Goal: Task Accomplishment & Management: Complete application form

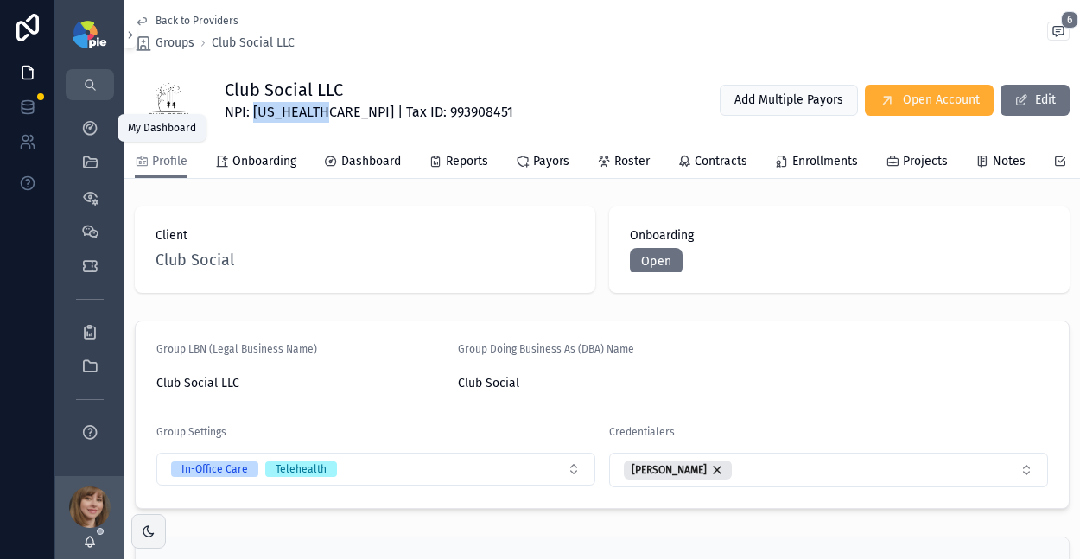
click at [91, 138] on div "My Dashboard" at bounding box center [90, 128] width 28 height 28
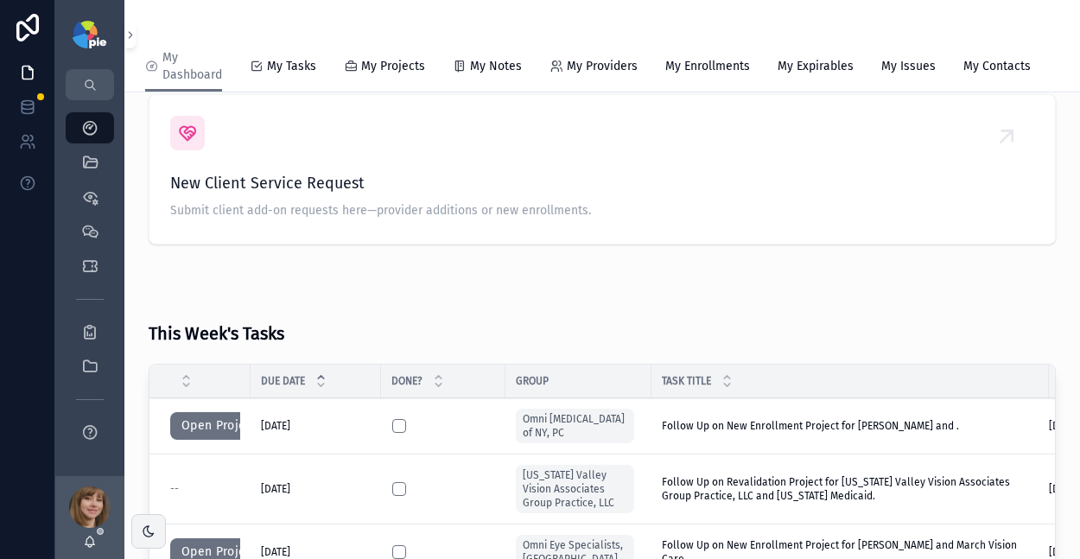
scroll to position [363, 0]
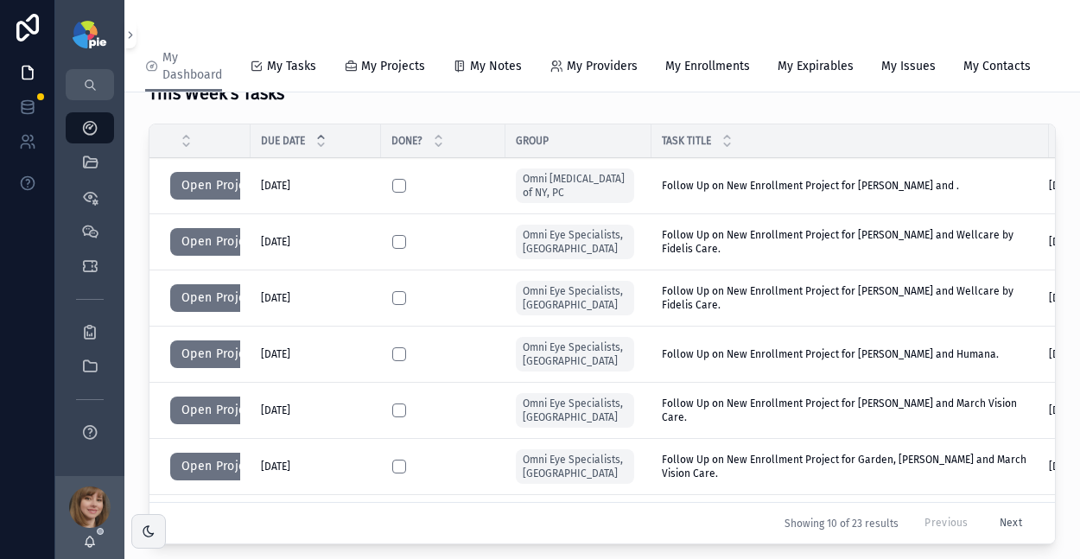
click at [202, 252] on button "Open Project" at bounding box center [219, 242] width 98 height 28
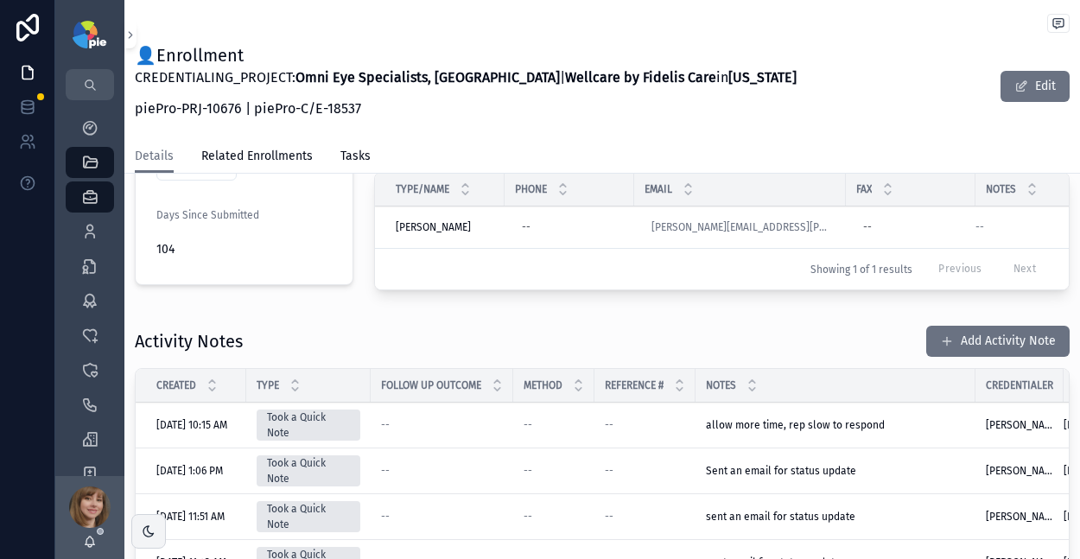
scroll to position [506, 0]
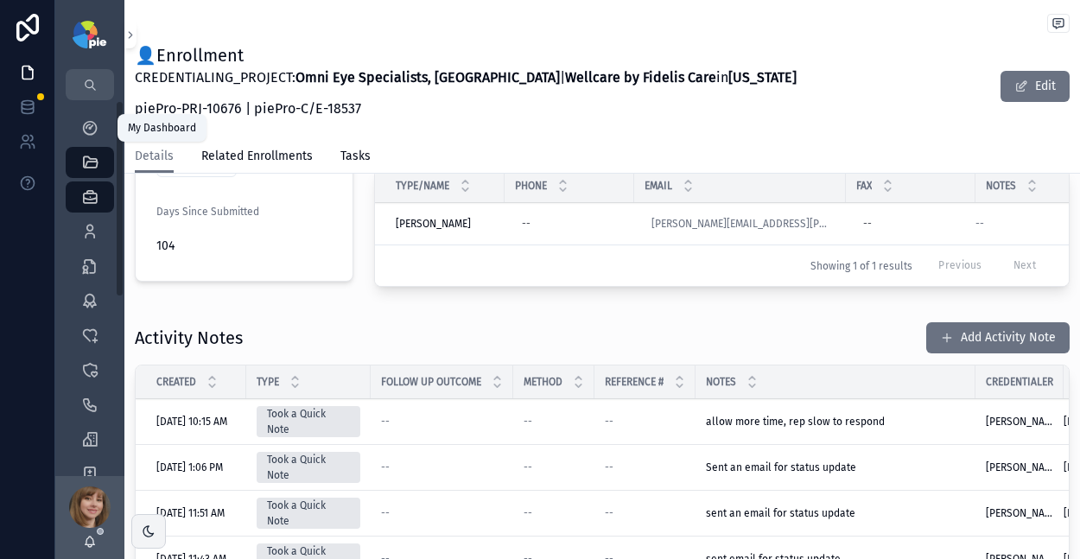
click at [95, 124] on icon "scrollable content" at bounding box center [89, 127] width 17 height 17
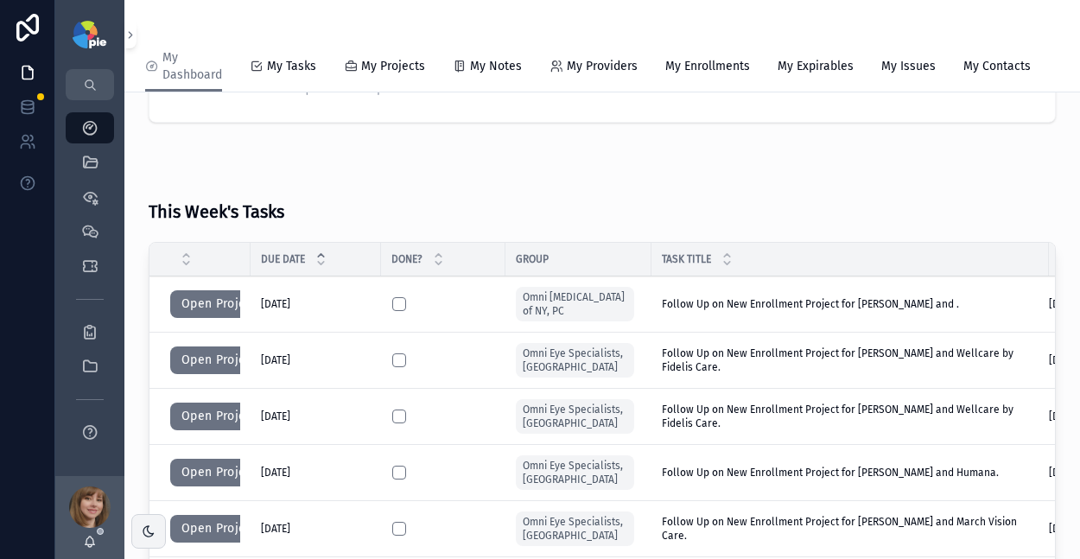
scroll to position [248, 0]
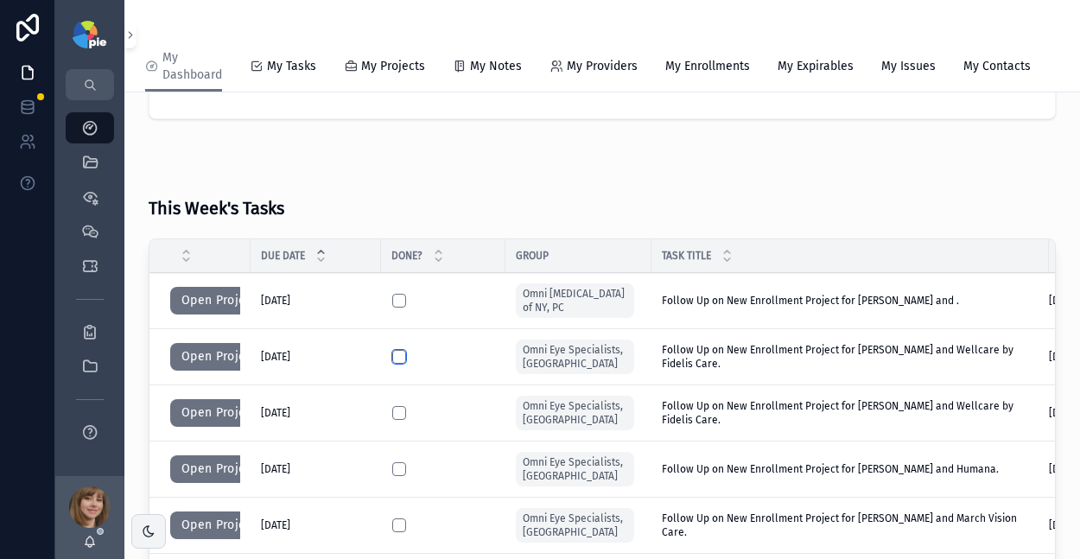
click at [394, 364] on button "scrollable content" at bounding box center [399, 357] width 14 height 14
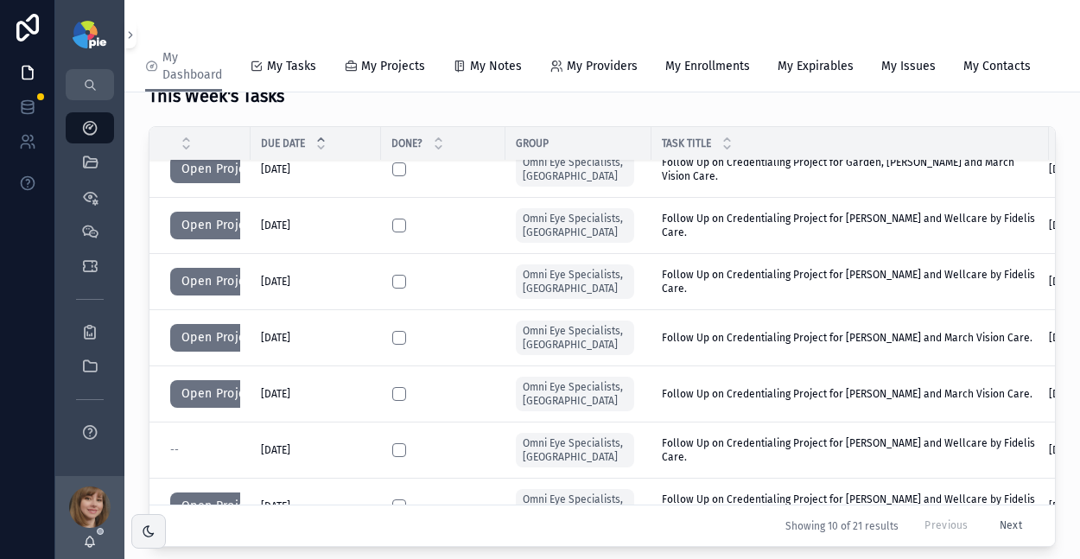
scroll to position [0, 0]
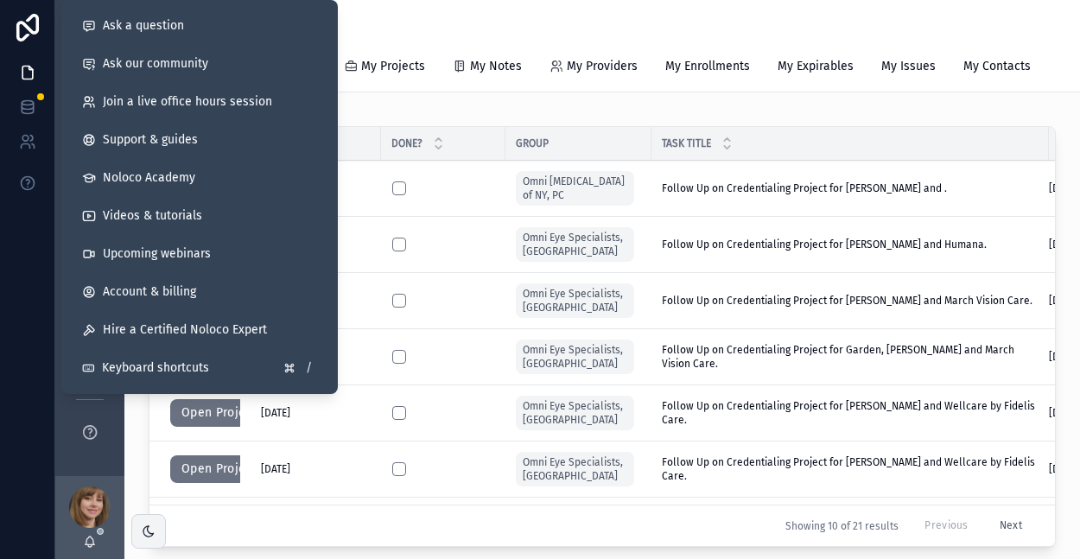
click at [411, 116] on div "This Week's Tasks" at bounding box center [603, 89] width 908 height 54
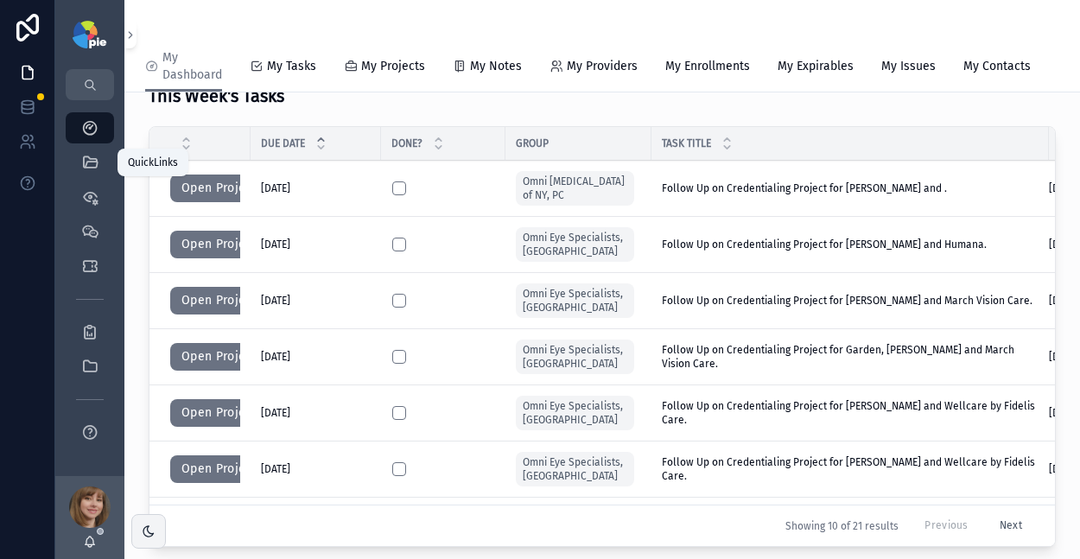
click at [80, 161] on div "QuickLinks" at bounding box center [90, 163] width 28 height 28
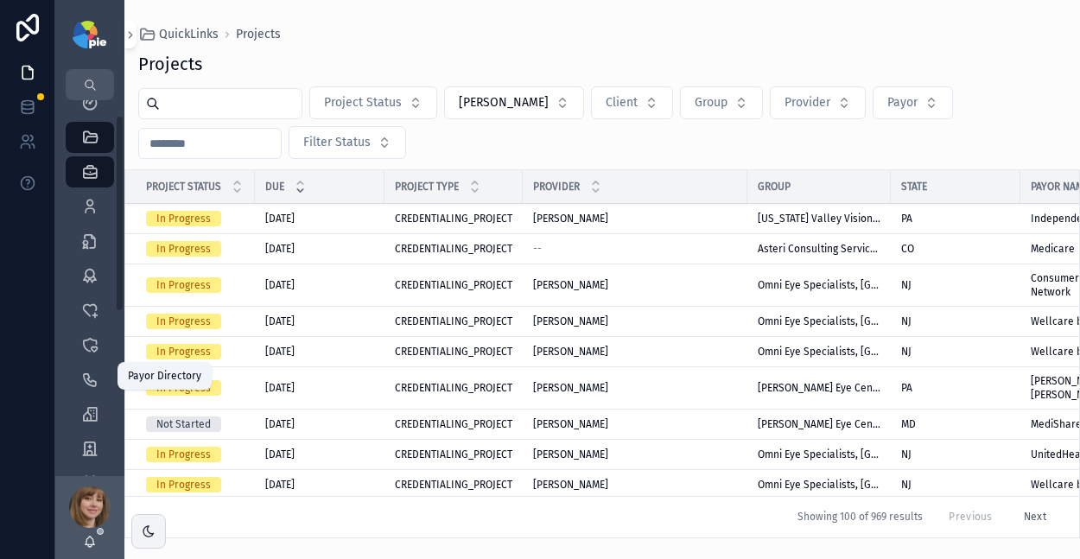
scroll to position [29, 0]
click at [82, 443] on icon "scrollable content" at bounding box center [89, 445] width 17 height 17
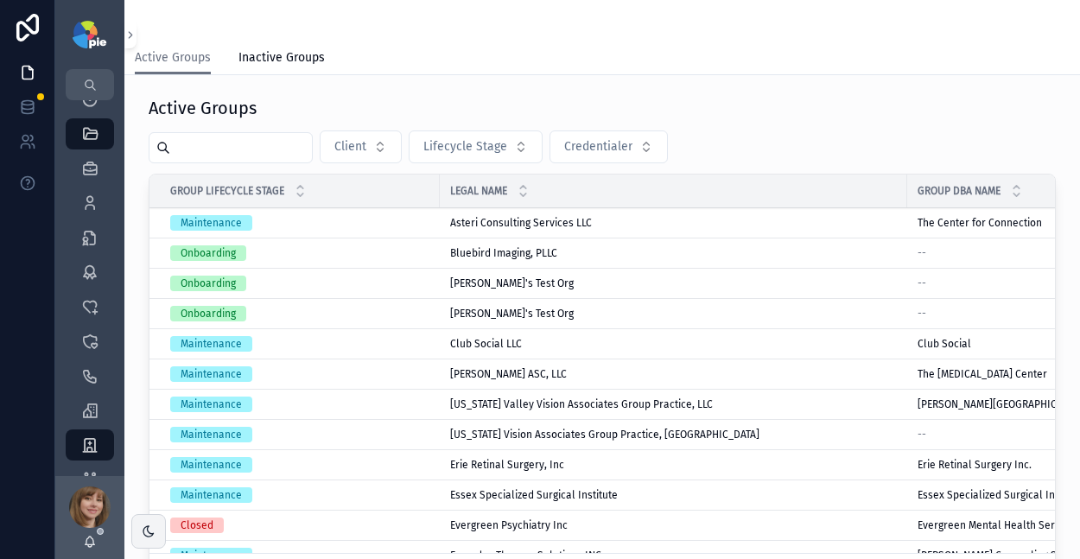
click at [566, 400] on span "[US_STATE] Valley Vision Associates Group Practice, LLC" at bounding box center [581, 405] width 263 height 14
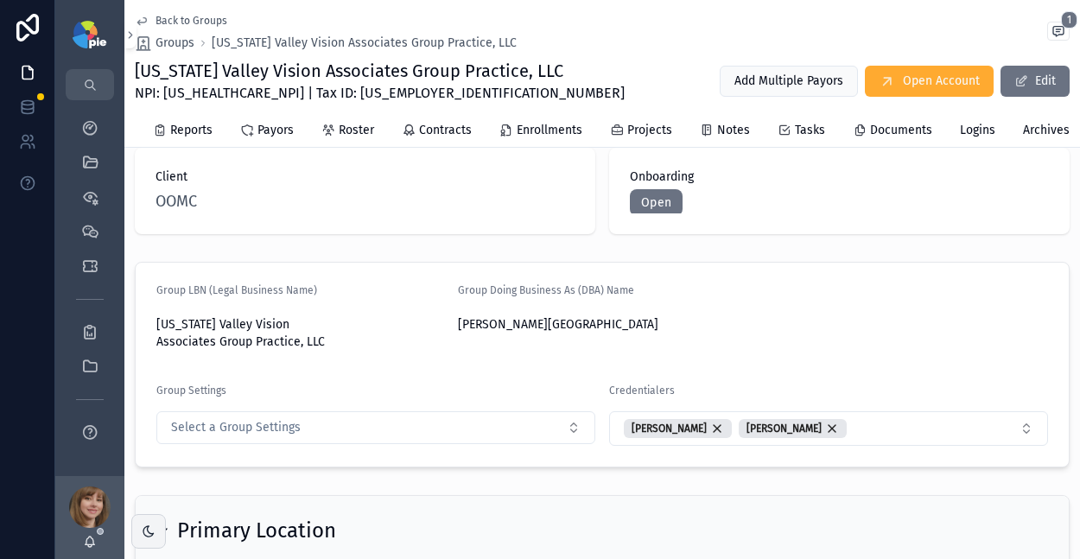
scroll to position [0, 283]
click at [973, 135] on span "Logins" at bounding box center [977, 130] width 35 height 17
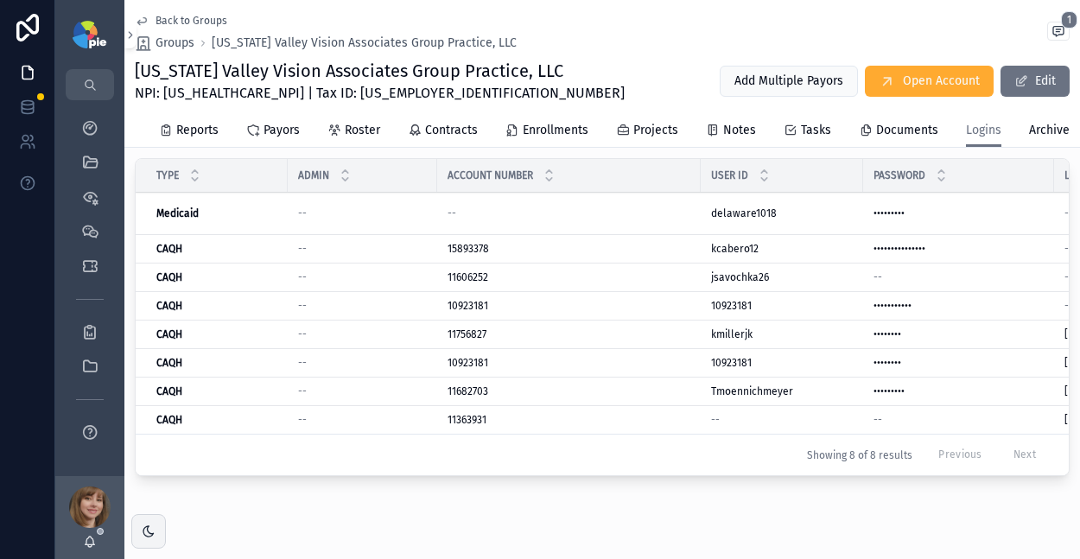
scroll to position [110, 0]
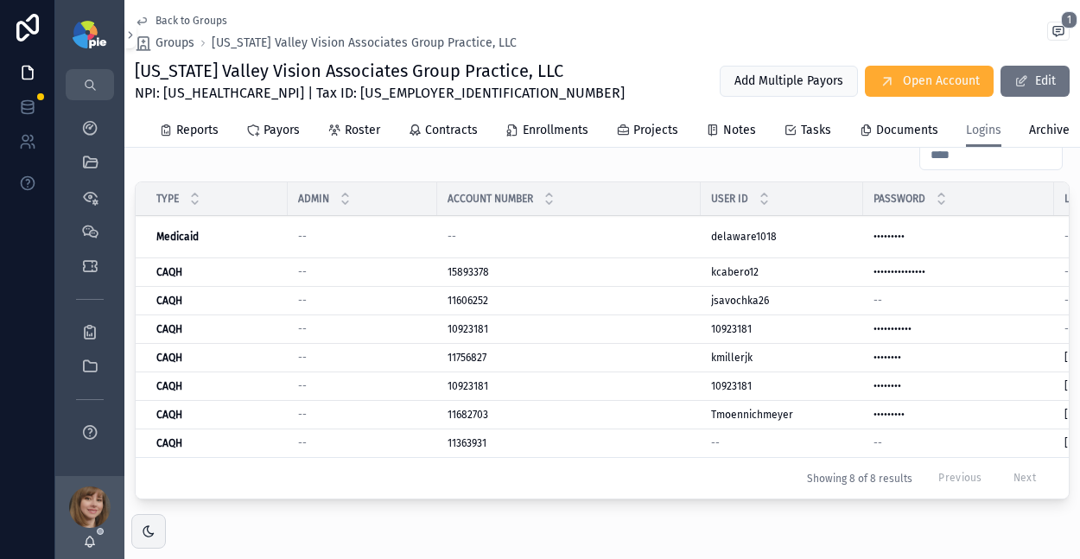
click at [658, 244] on div "--" at bounding box center [569, 237] width 243 height 14
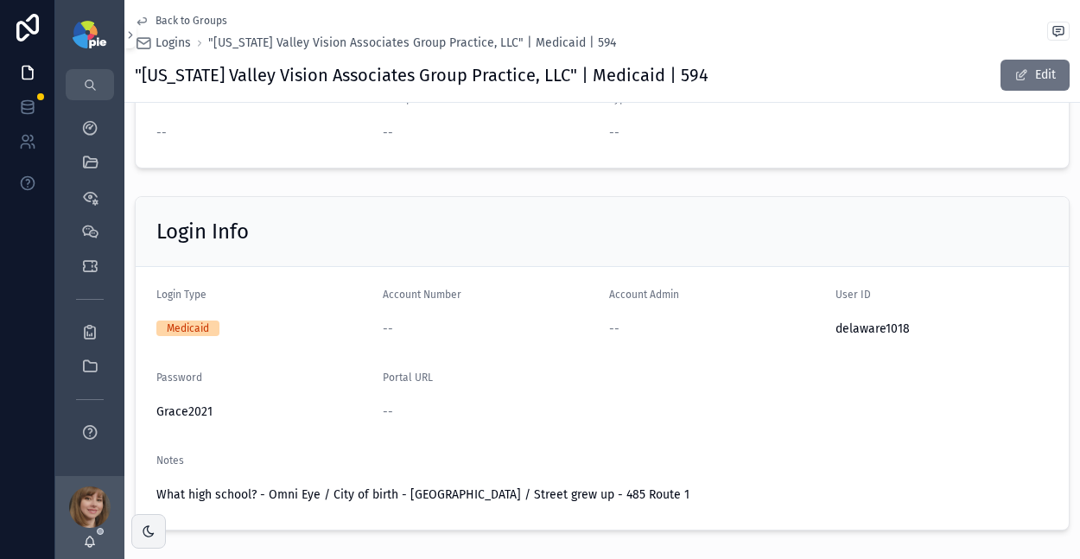
scroll to position [135, 0]
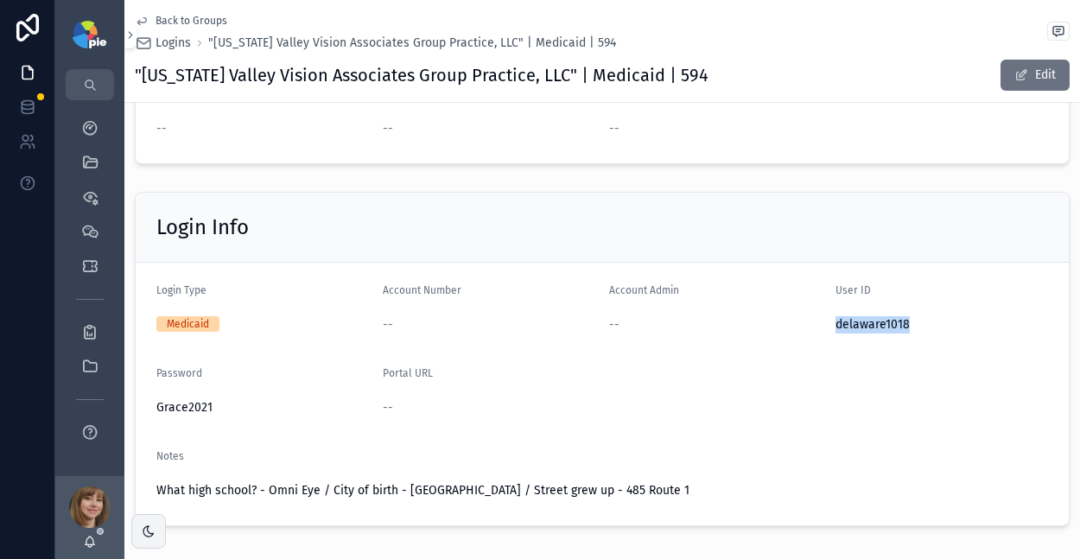
drag, startPoint x: 902, startPoint y: 329, endPoint x: 822, endPoint y: 329, distance: 80.4
click at [822, 329] on form "Login Type Medicaid Account Number -- Account Admin -- User ID delaware1018 Pas…" at bounding box center [603, 394] width 934 height 263
copy span "delaware1018"
drag, startPoint x: 220, startPoint y: 410, endPoint x: 156, endPoint y: 409, distance: 63.1
click at [156, 409] on span "Grace2021" at bounding box center [262, 407] width 213 height 17
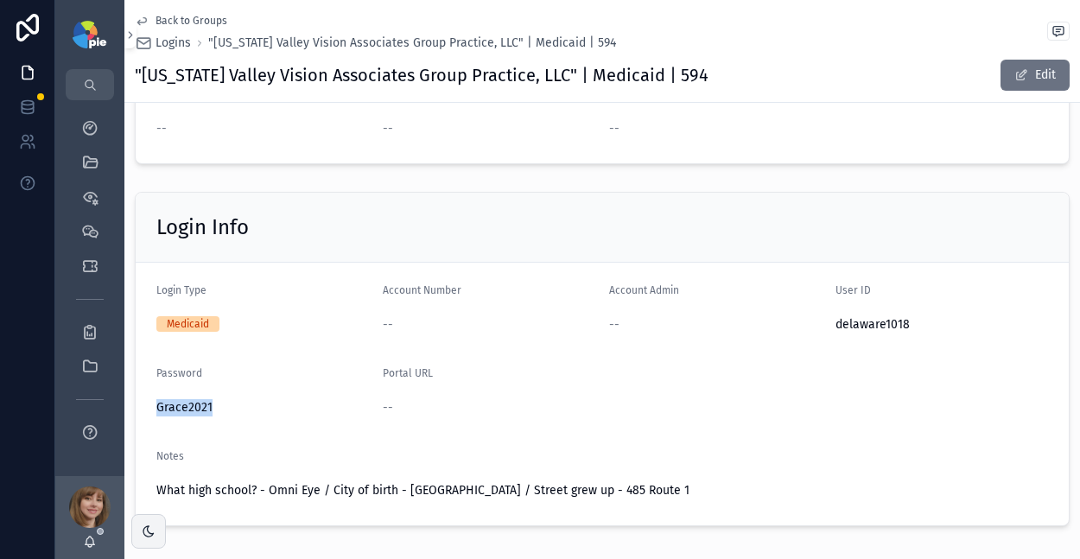
copy span "Grace2021"
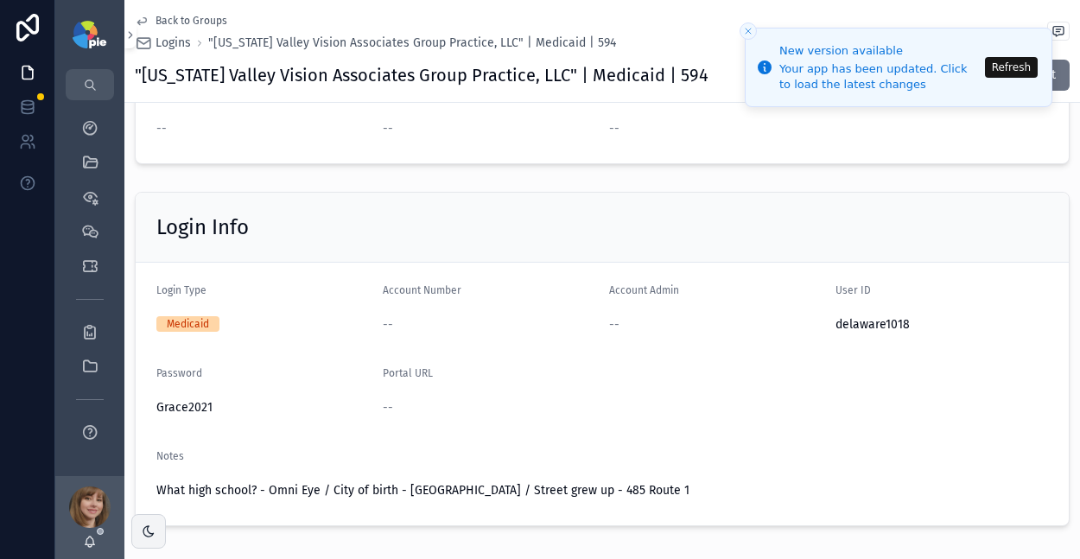
click at [151, 16] on link "Back to Groups" at bounding box center [181, 21] width 92 height 14
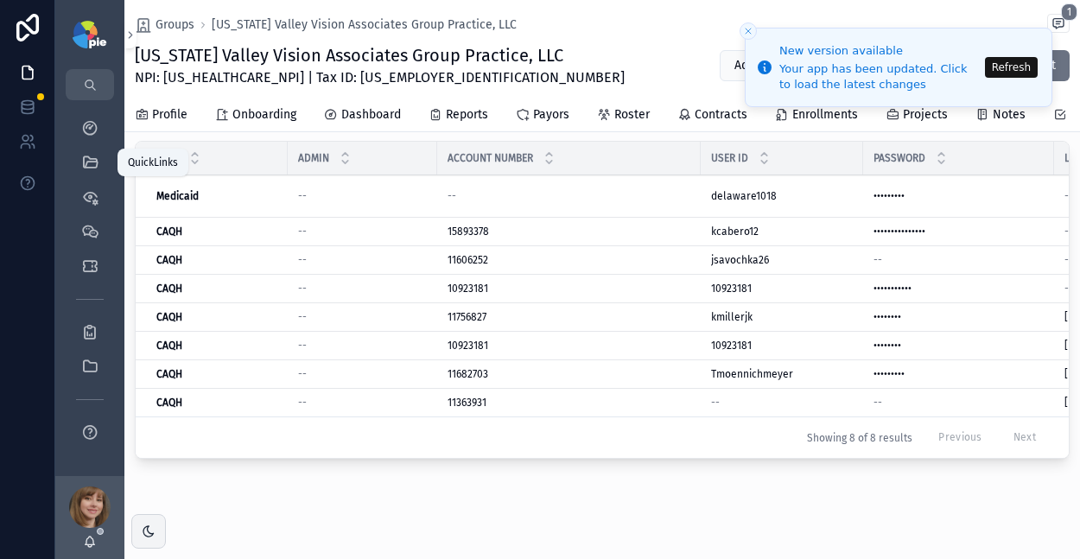
click at [90, 160] on icon "scrollable content" at bounding box center [89, 162] width 17 height 17
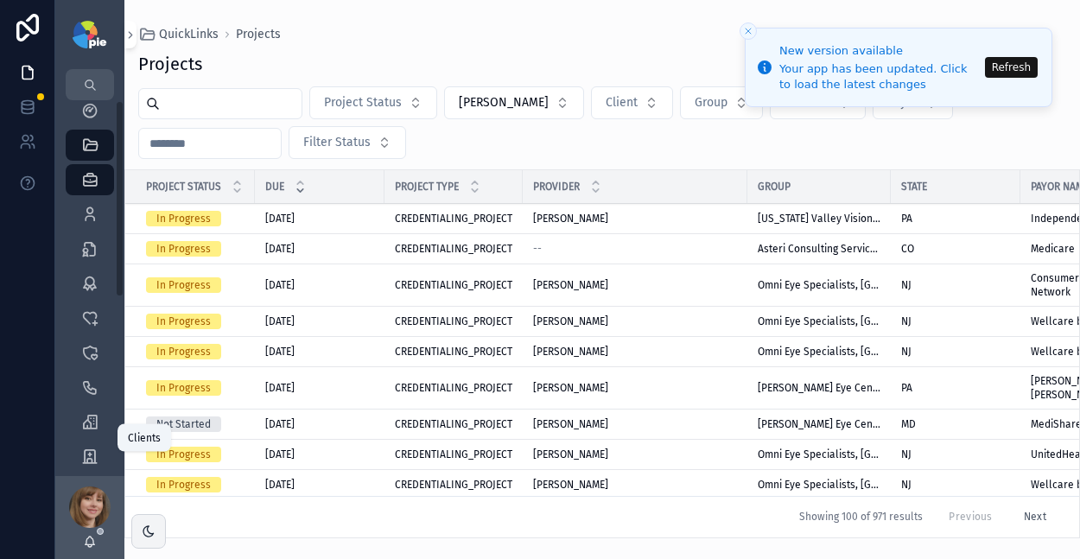
scroll to position [23, 0]
click at [93, 445] on icon "scrollable content" at bounding box center [89, 450] width 17 height 17
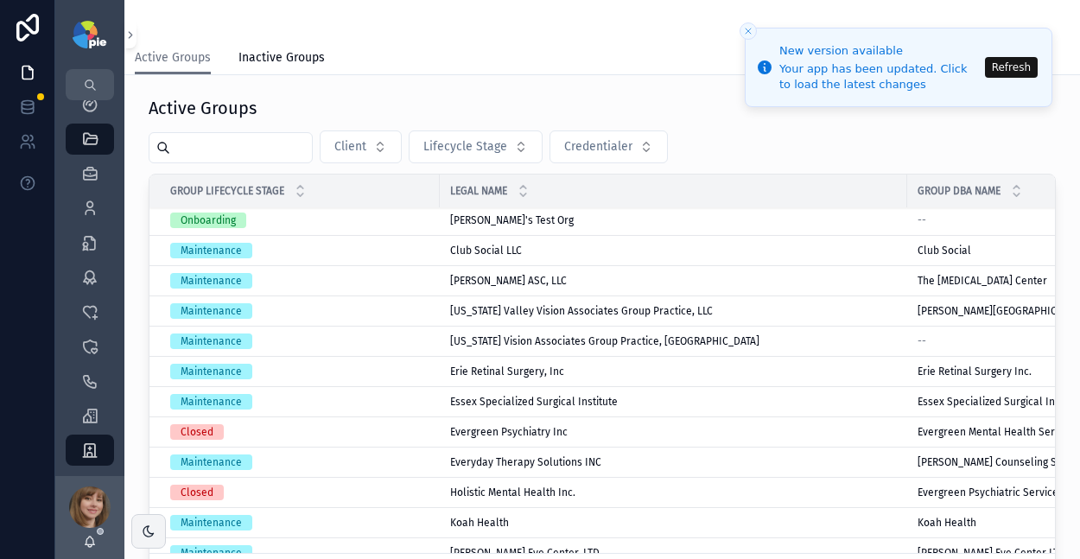
scroll to position [98, 0]
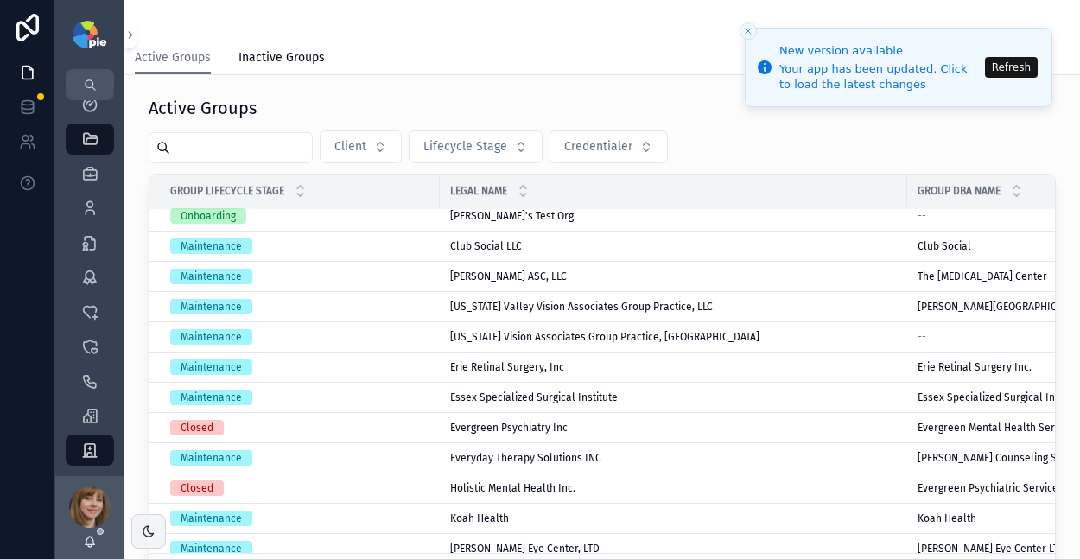
click at [534, 271] on div "DelVal ASC, LLC DelVal ASC, LLC" at bounding box center [673, 277] width 447 height 14
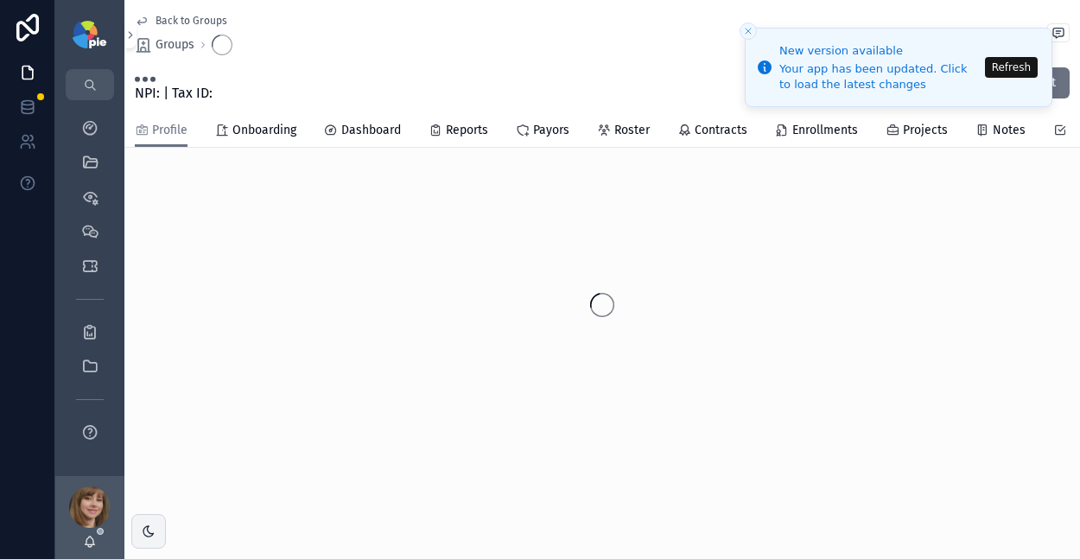
click at [1011, 64] on button "Refresh" at bounding box center [1011, 67] width 53 height 21
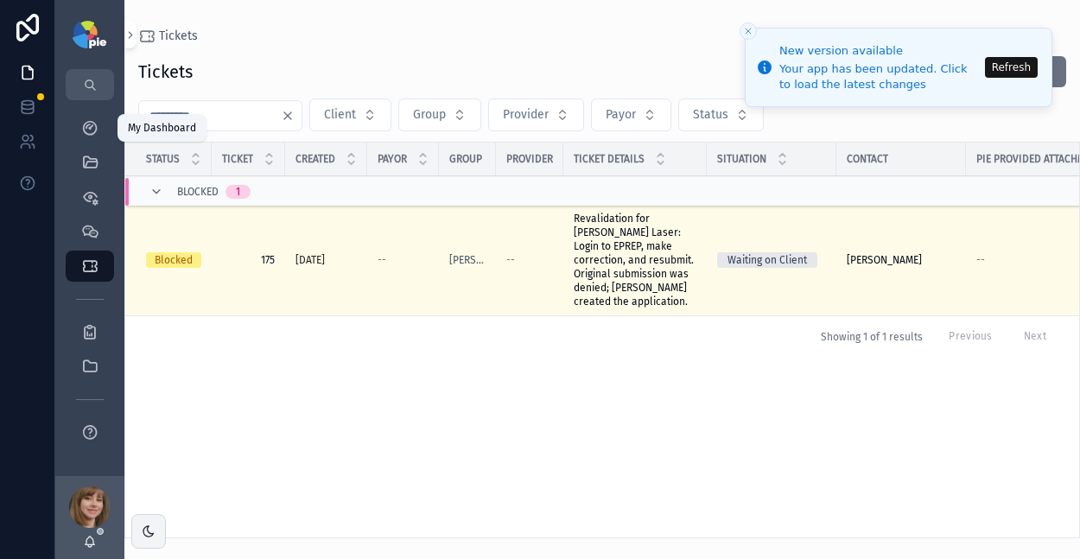
click at [71, 127] on link "My Dashboard" at bounding box center [90, 127] width 48 height 31
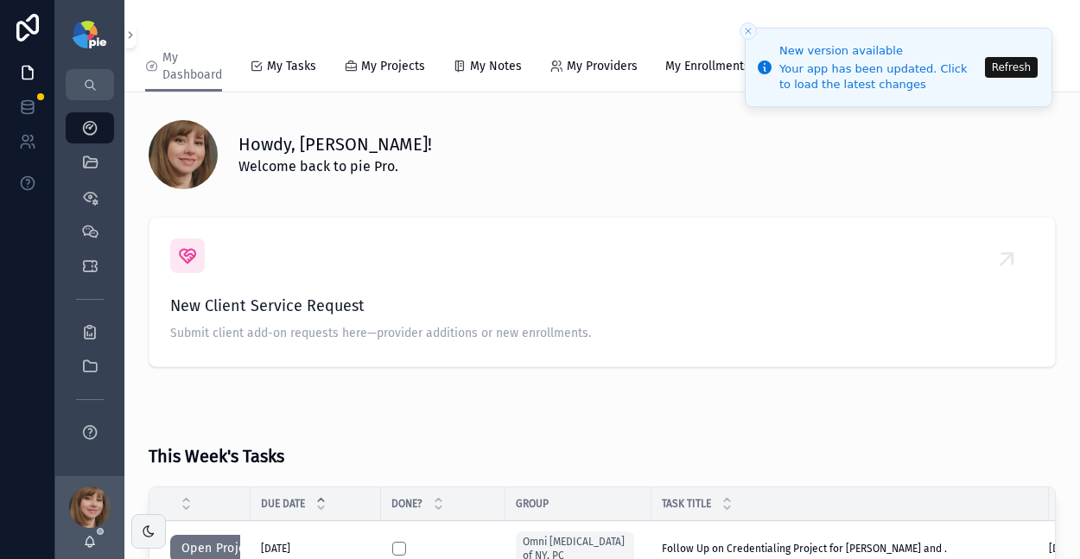
click at [1018, 70] on button "Refresh" at bounding box center [1011, 67] width 53 height 21
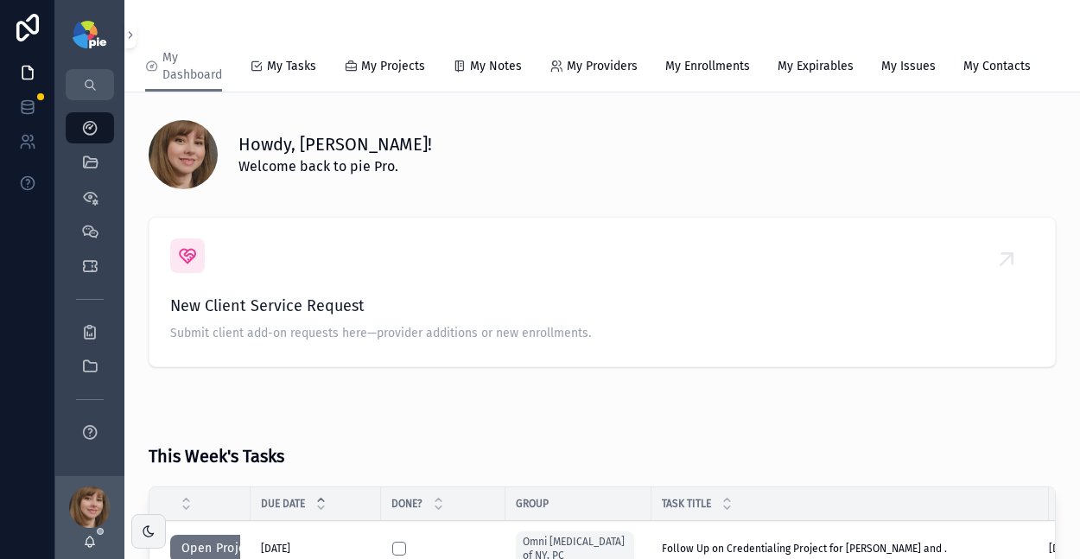
click at [269, 72] on span "My Tasks" at bounding box center [291, 66] width 49 height 17
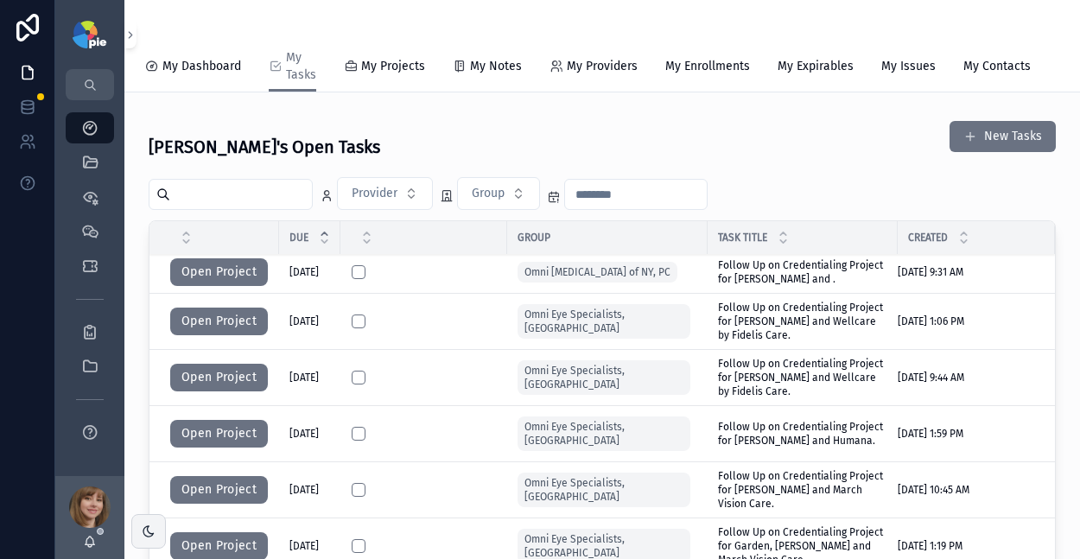
scroll to position [7, 0]
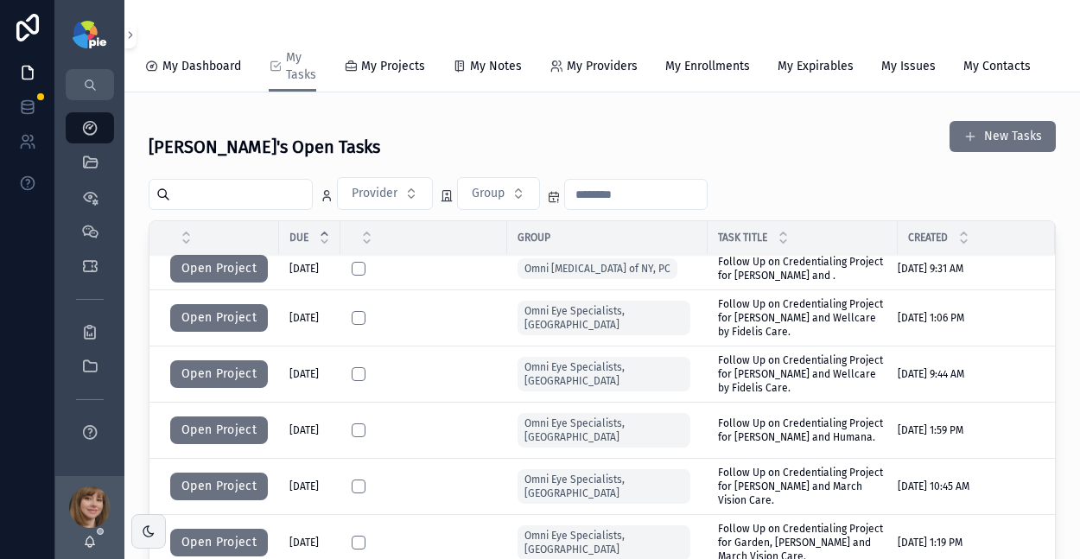
click at [243, 332] on button "Open Project" at bounding box center [219, 318] width 98 height 28
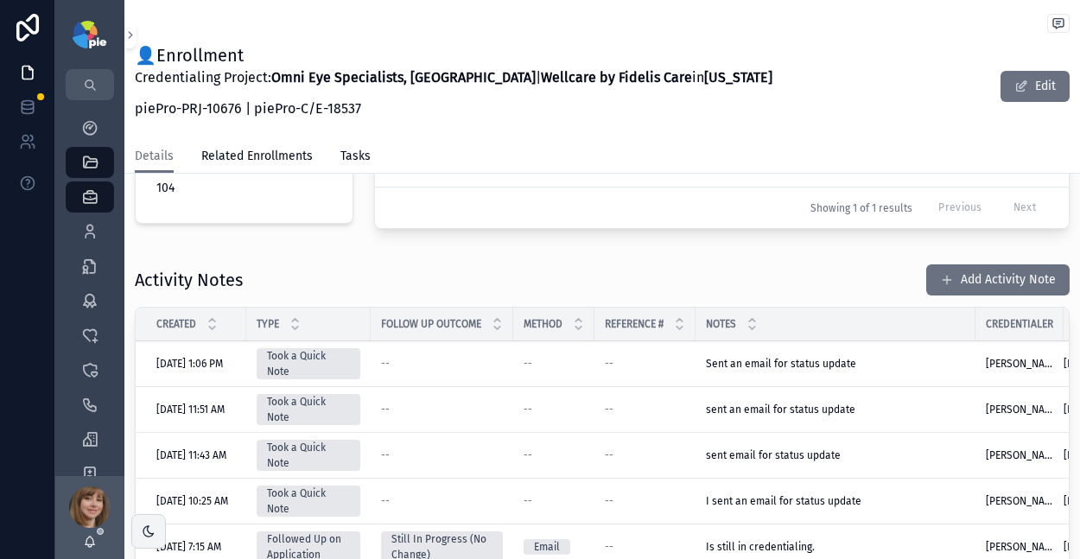
scroll to position [608, 0]
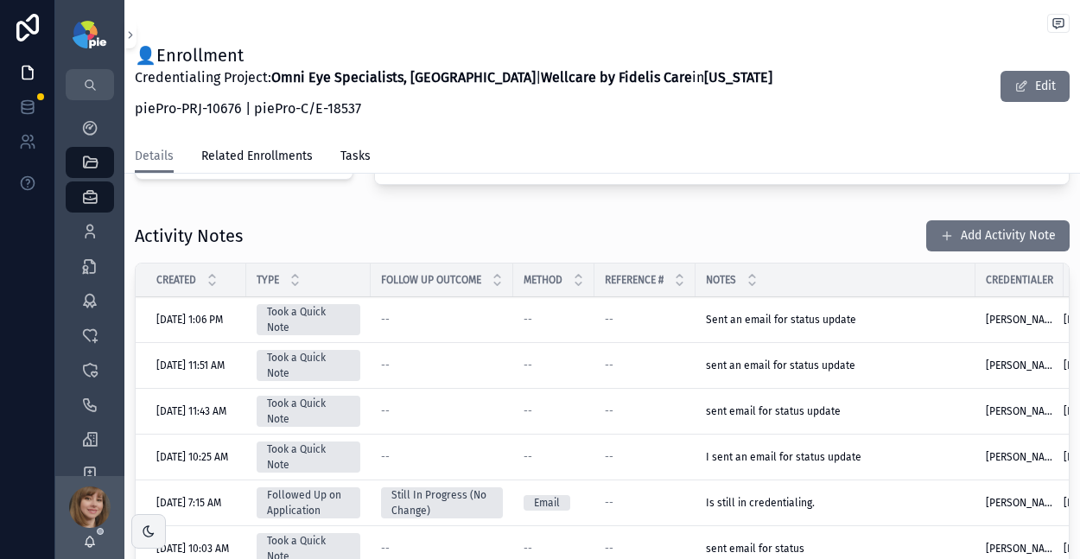
click at [964, 231] on button "Add Activity Note" at bounding box center [998, 235] width 143 height 31
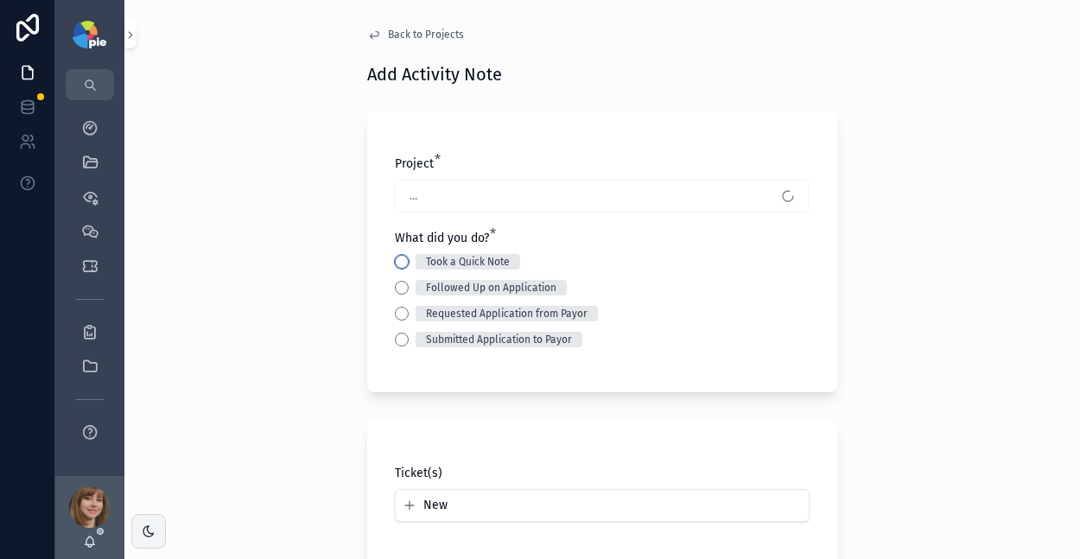
click at [395, 262] on button "Took a Quick Note" at bounding box center [402, 262] width 14 height 14
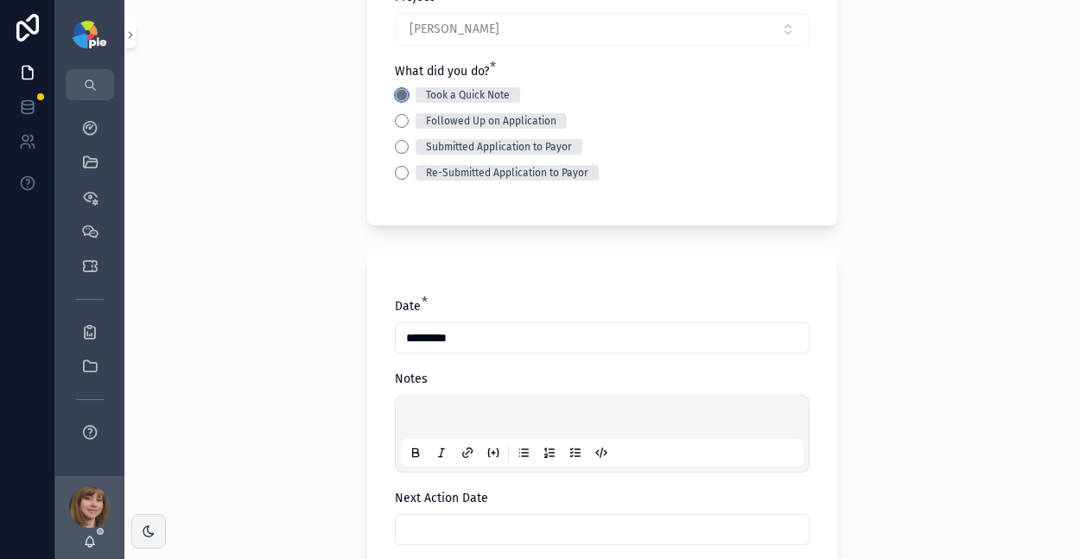
scroll to position [201, 0]
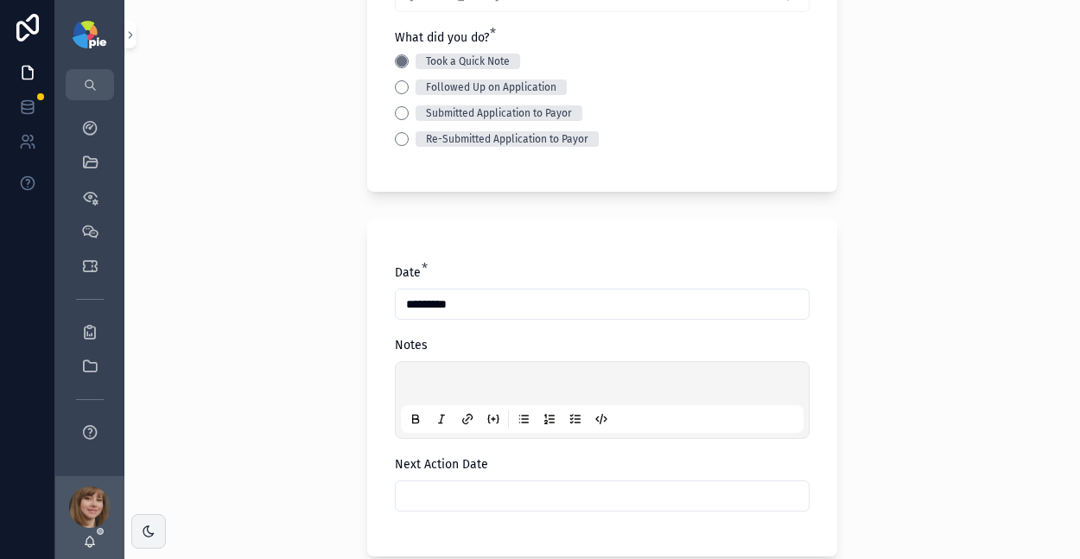
click at [424, 388] on p "scrollable content" at bounding box center [606, 386] width 403 height 17
click at [417, 496] on input "scrollable content" at bounding box center [602, 496] width 413 height 24
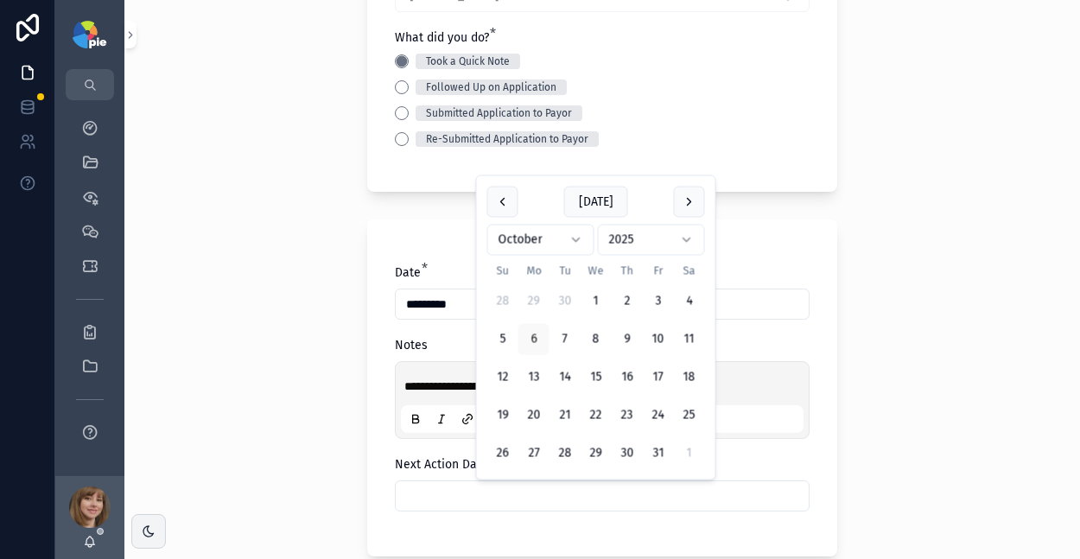
click at [543, 379] on button "13" at bounding box center [534, 377] width 31 height 31
type input "**********"
click at [247, 422] on div "**********" at bounding box center [602, 279] width 956 height 559
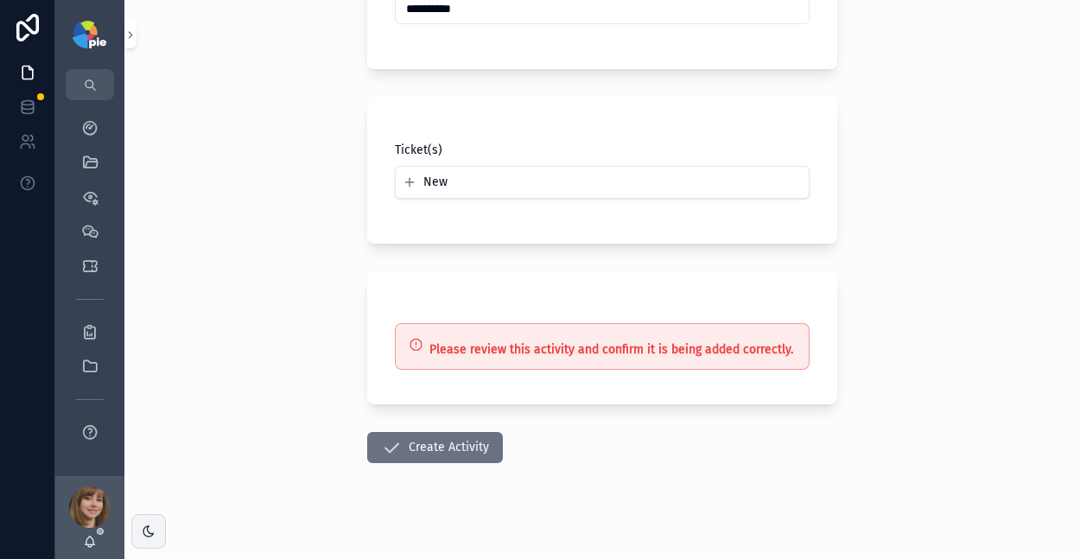
scroll to position [703, 0]
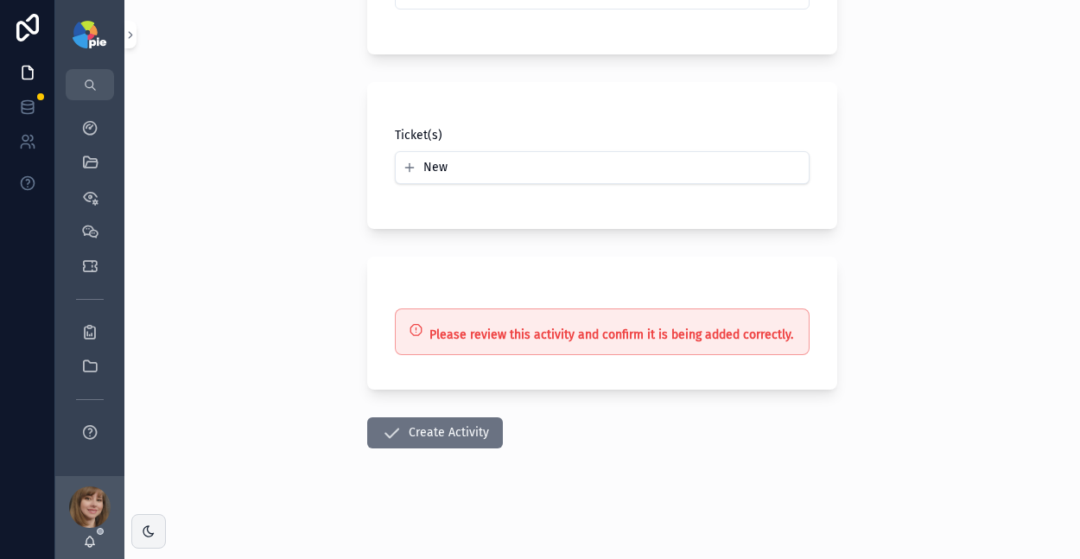
click at [419, 437] on button "Create Activity" at bounding box center [435, 432] width 136 height 31
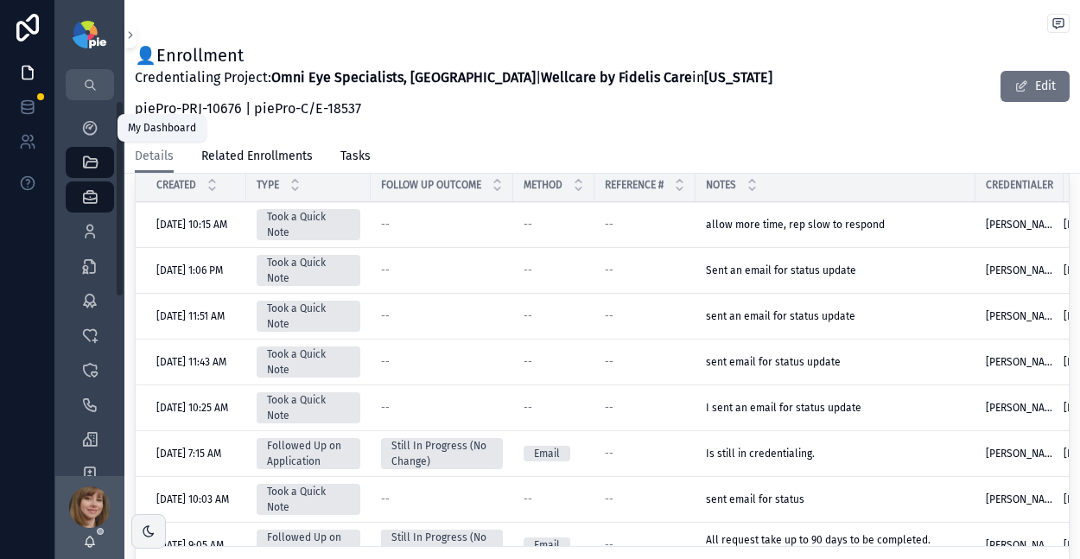
click at [82, 126] on icon "scrollable content" at bounding box center [89, 127] width 17 height 17
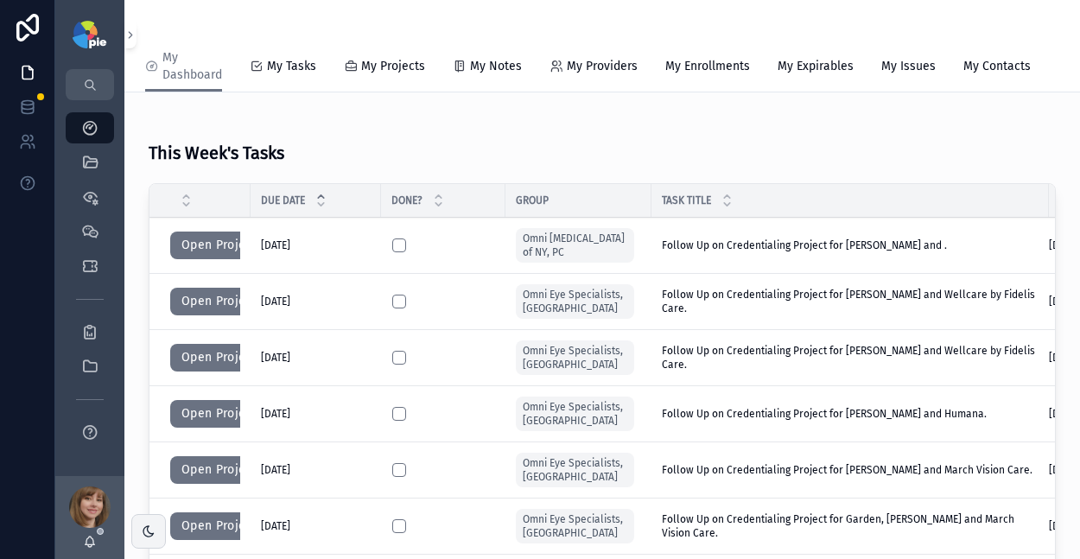
scroll to position [313, 0]
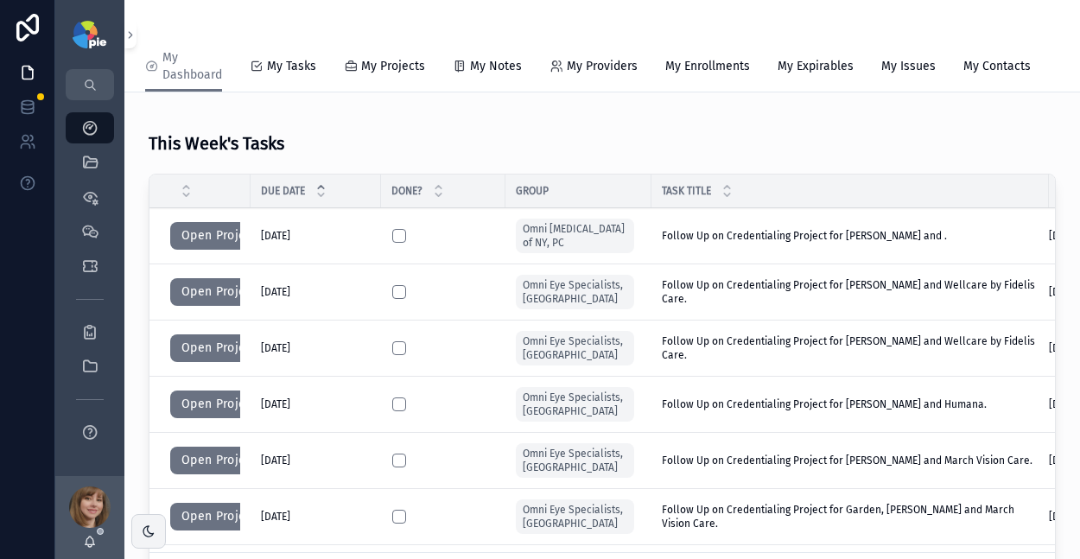
click at [214, 306] on button "Open Project" at bounding box center [219, 292] width 98 height 28
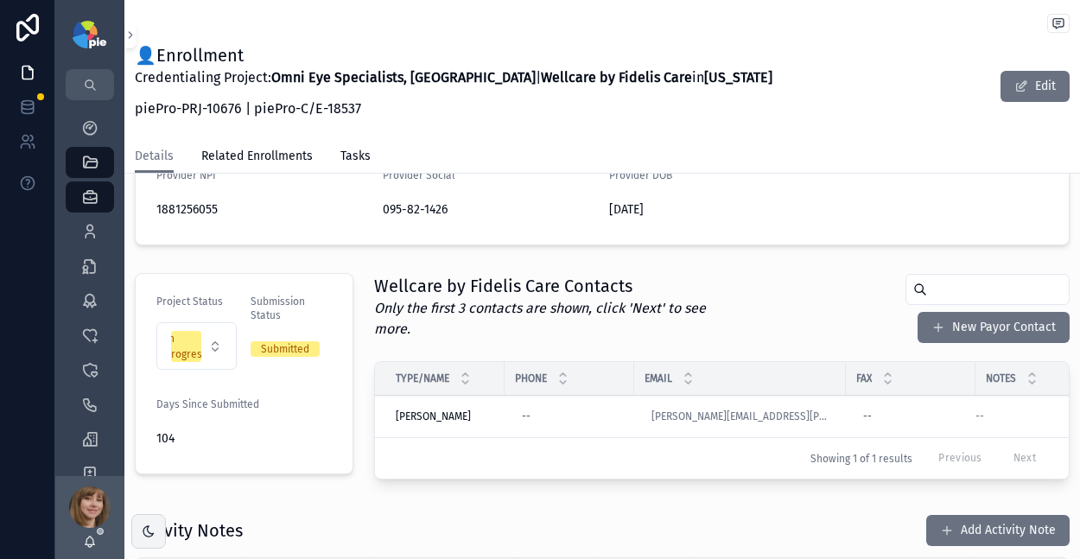
scroll to position [453, 0]
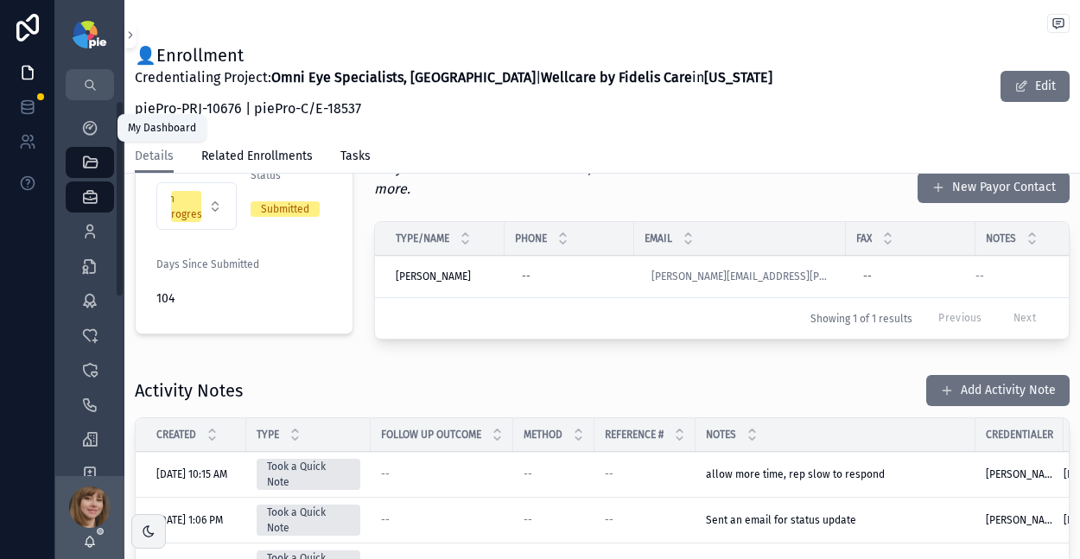
click at [95, 117] on div "My Dashboard" at bounding box center [90, 128] width 28 height 28
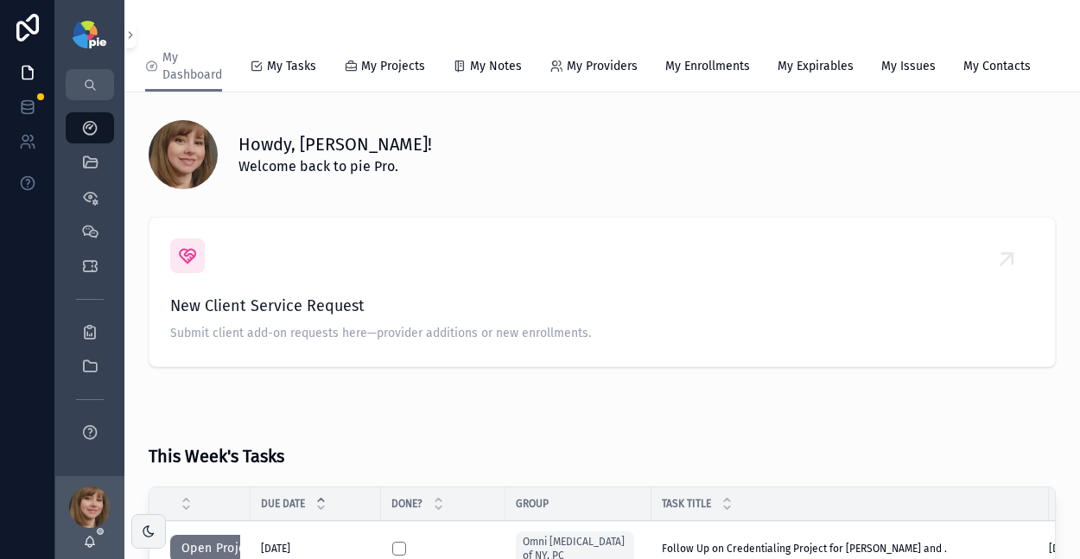
scroll to position [325, 0]
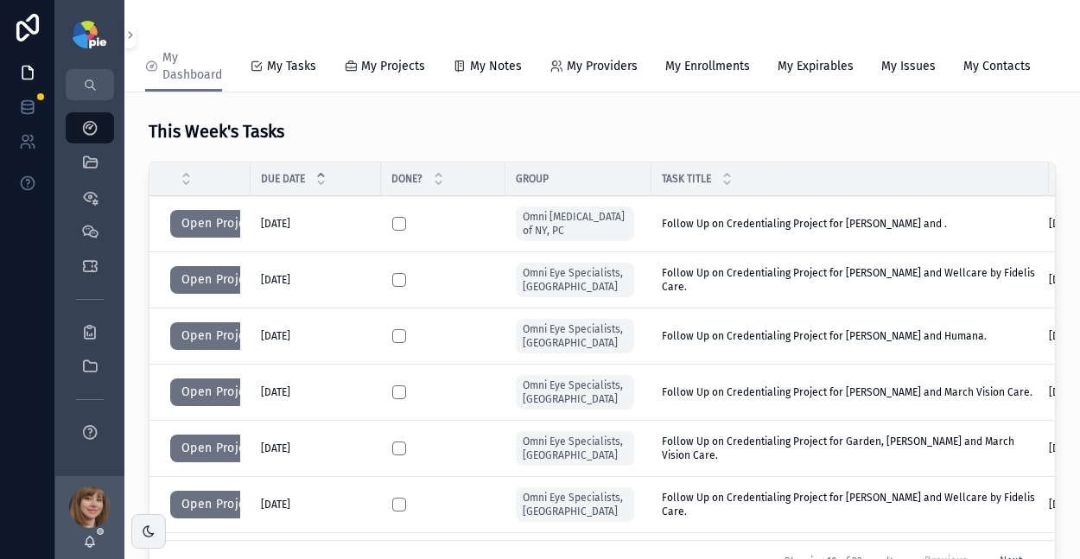
click at [184, 294] on button "Open Project" at bounding box center [219, 280] width 98 height 28
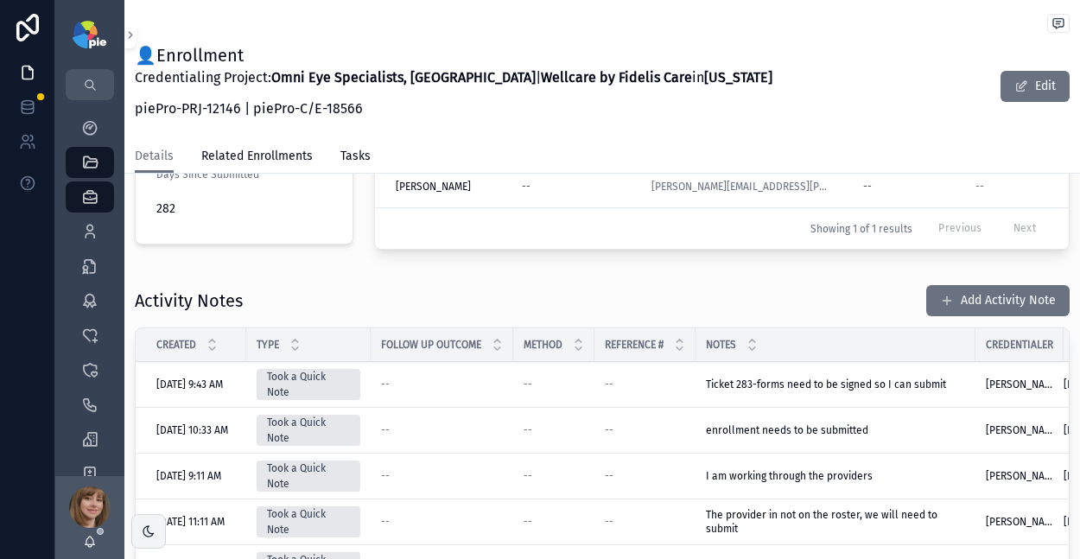
scroll to position [541, 0]
click at [985, 291] on button "Add Activity Note" at bounding box center [998, 302] width 143 height 31
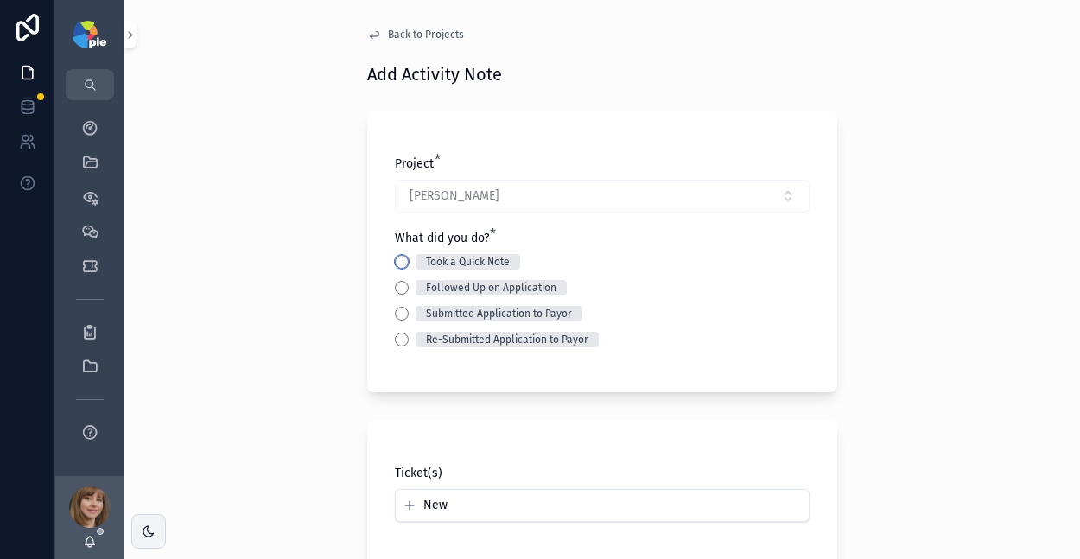
click at [401, 263] on button "Took a Quick Note" at bounding box center [402, 262] width 14 height 14
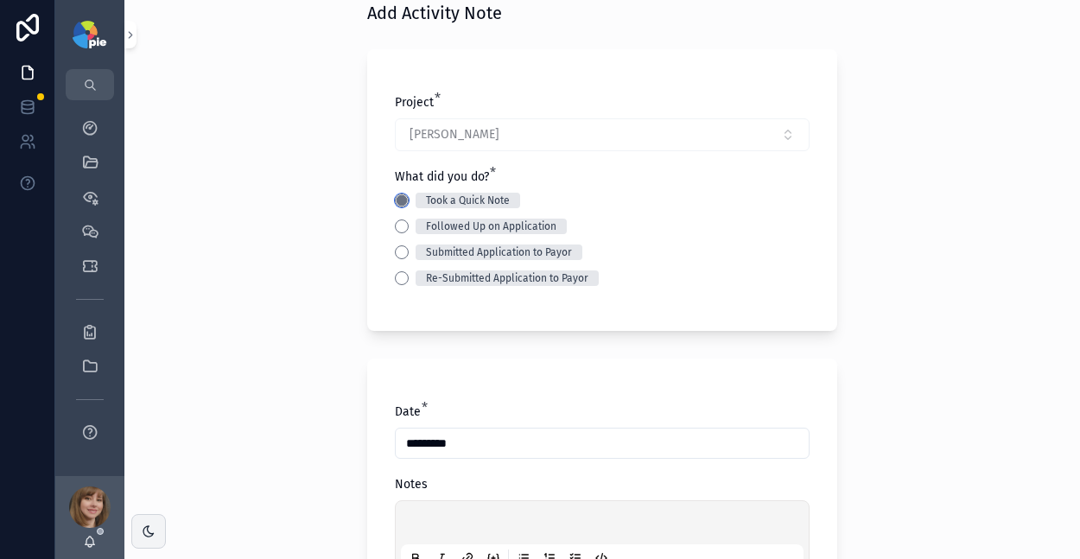
scroll to position [174, 0]
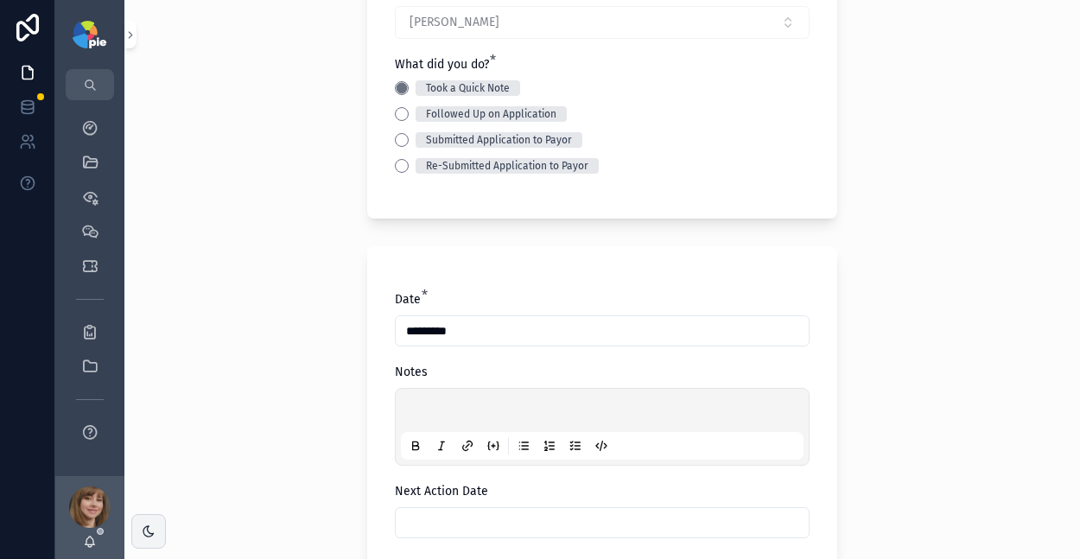
click at [458, 408] on p "scrollable content" at bounding box center [606, 413] width 403 height 17
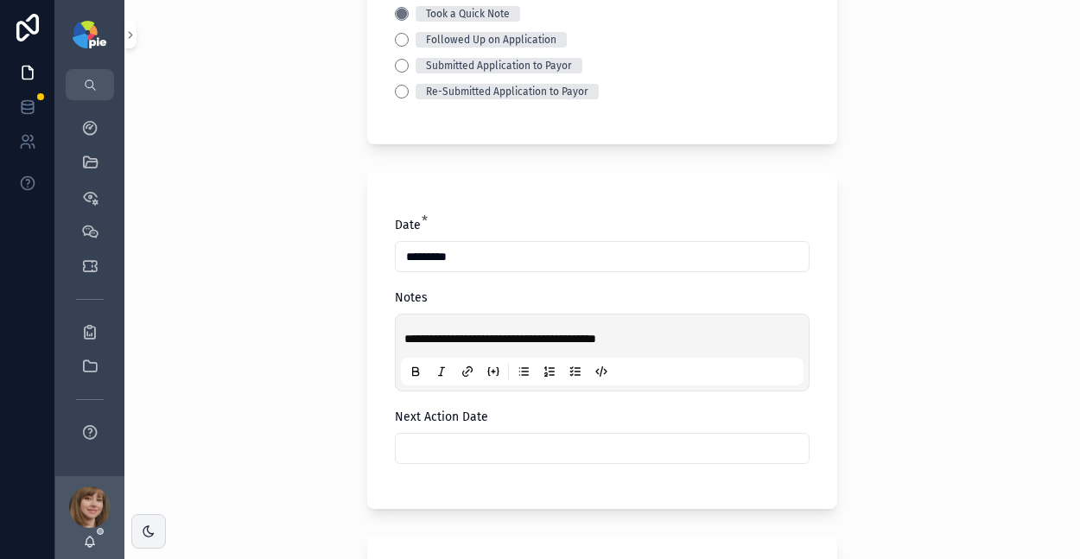
scroll to position [339, 0]
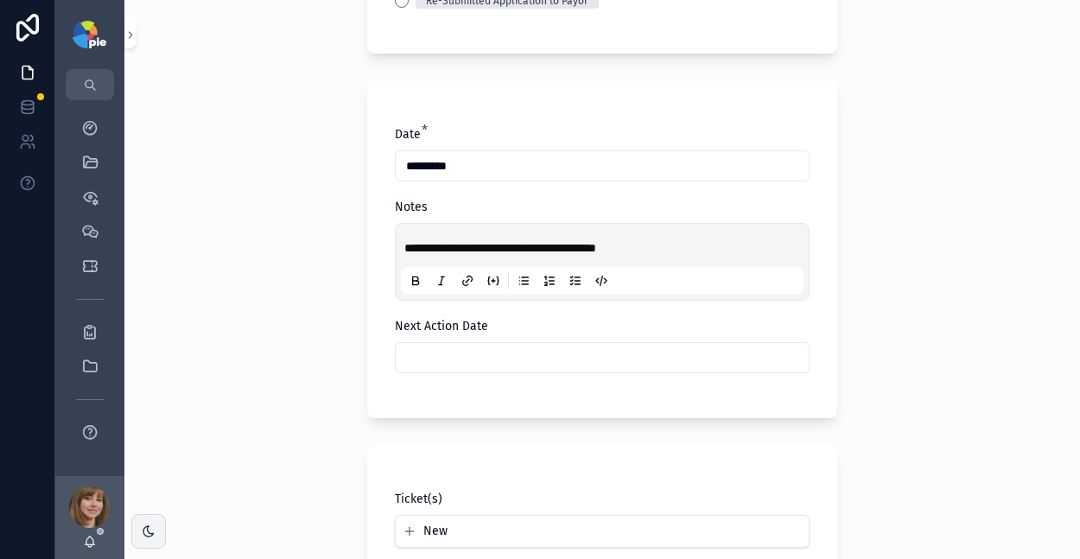
click at [441, 358] on input "scrollable content" at bounding box center [602, 358] width 413 height 24
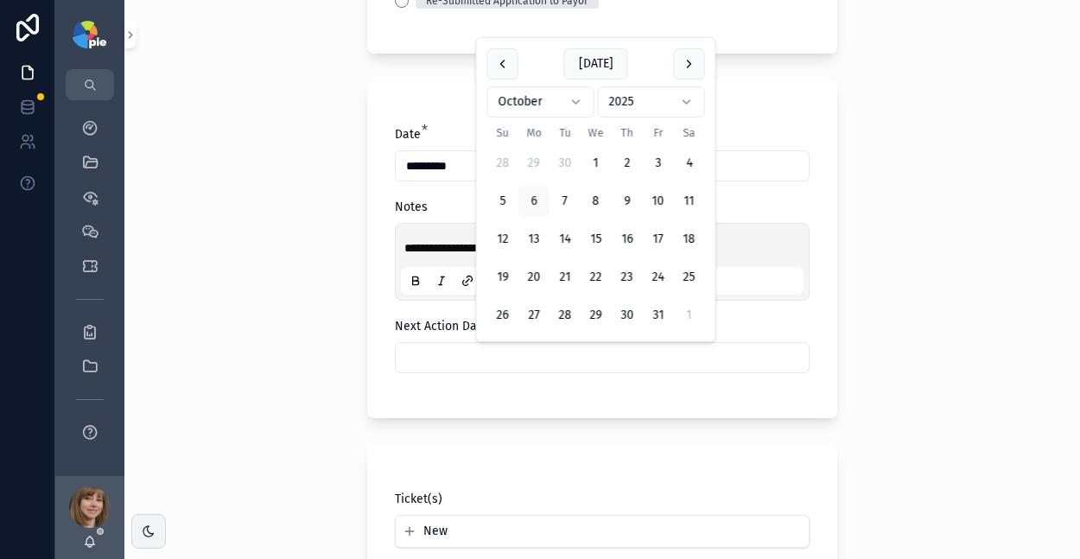
click at [529, 233] on button "13" at bounding box center [534, 239] width 31 height 31
type input "**********"
click at [302, 296] on div "**********" at bounding box center [602, 279] width 956 height 559
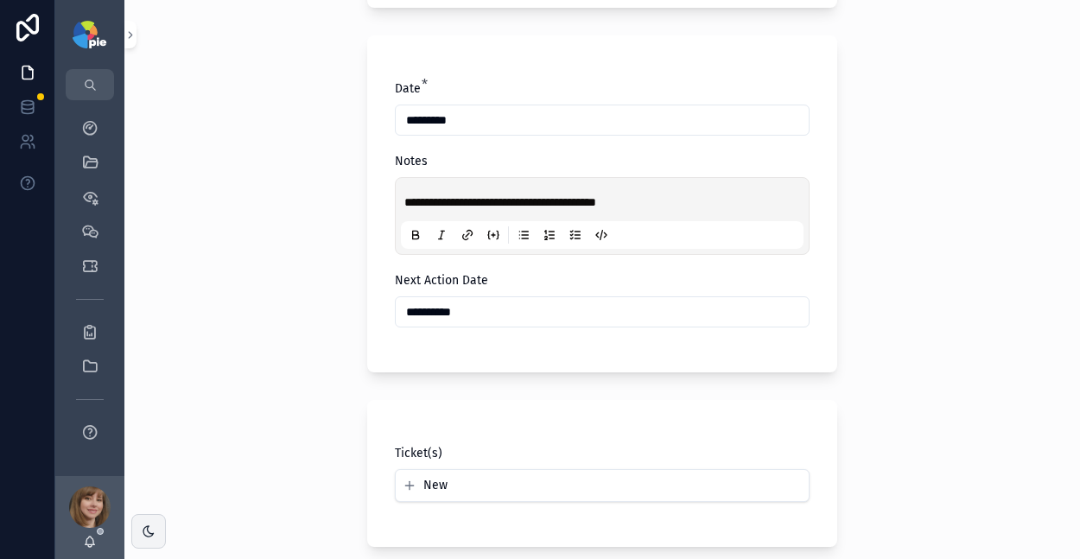
scroll to position [632, 0]
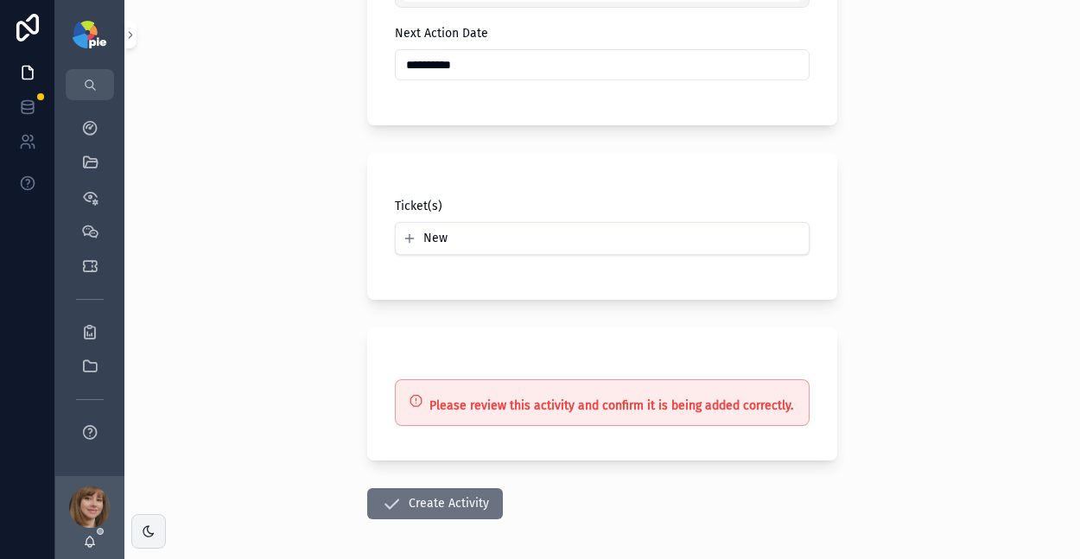
click at [417, 494] on button "Create Activity" at bounding box center [435, 503] width 136 height 31
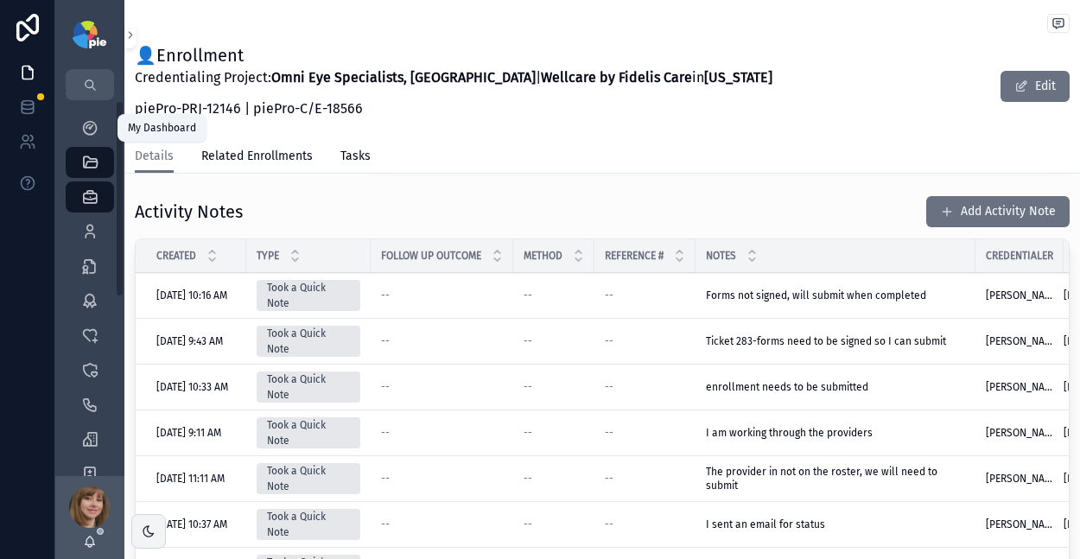
click at [93, 129] on icon "scrollable content" at bounding box center [89, 127] width 17 height 17
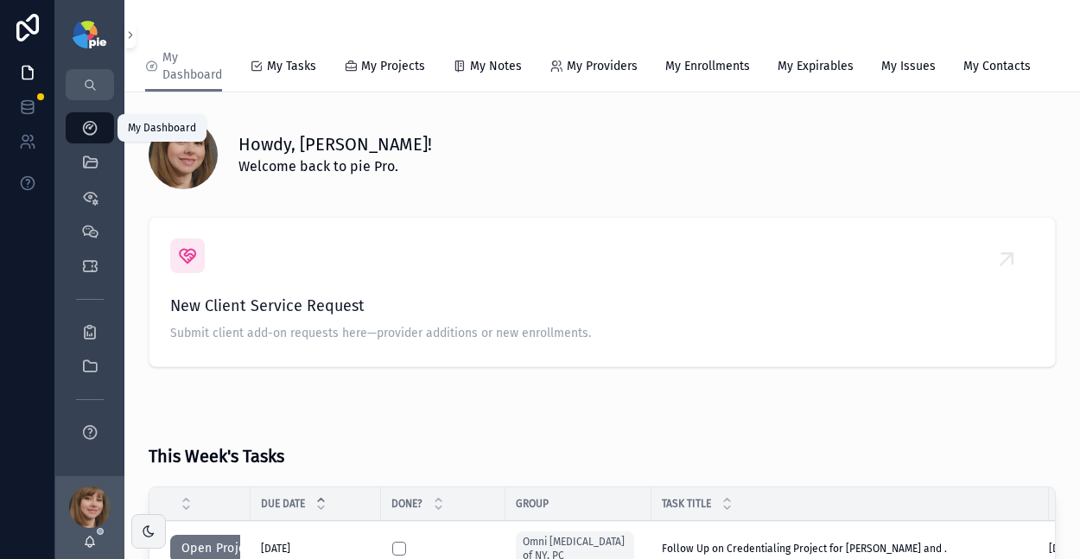
click at [289, 61] on span "My Tasks" at bounding box center [291, 66] width 49 height 17
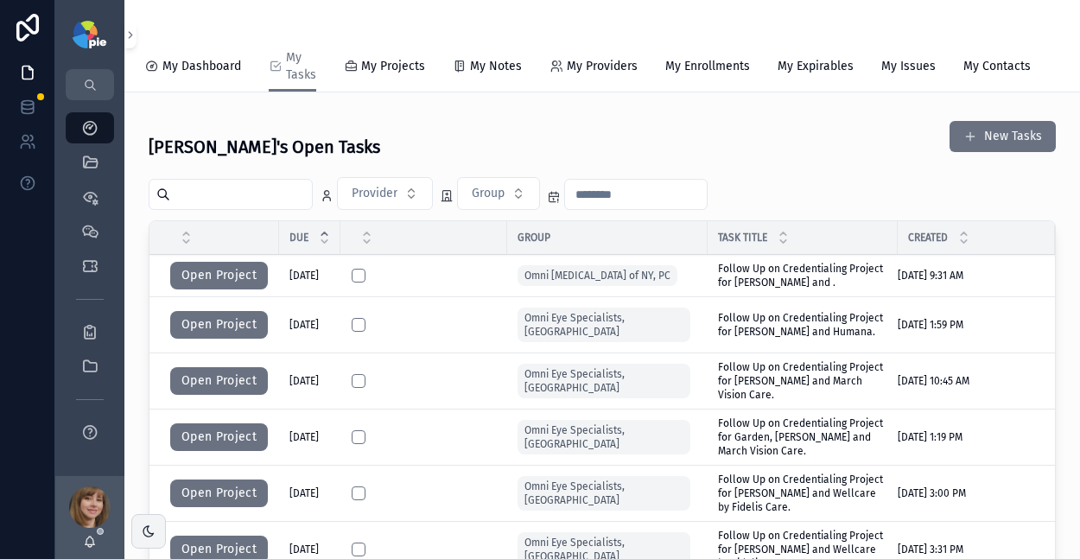
click at [35, 340] on div at bounding box center [27, 279] width 55 height 559
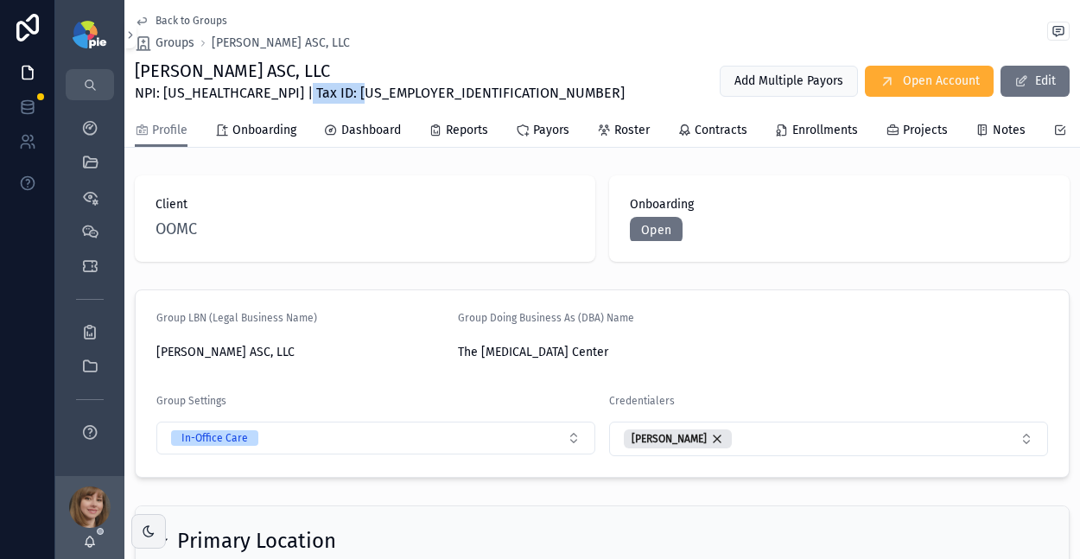
drag, startPoint x: 357, startPoint y: 93, endPoint x: 292, endPoint y: 93, distance: 64.8
click at [292, 93] on div "DelVal ASC, LLC NPI: 1215028469 | Tax ID: 76-0788813 Add Multiple Payors Open A…" at bounding box center [602, 81] width 935 height 45
copy span "76-0788813"
click at [375, 187] on div "Client OOMC Onboarding Open" at bounding box center [602, 219] width 956 height 100
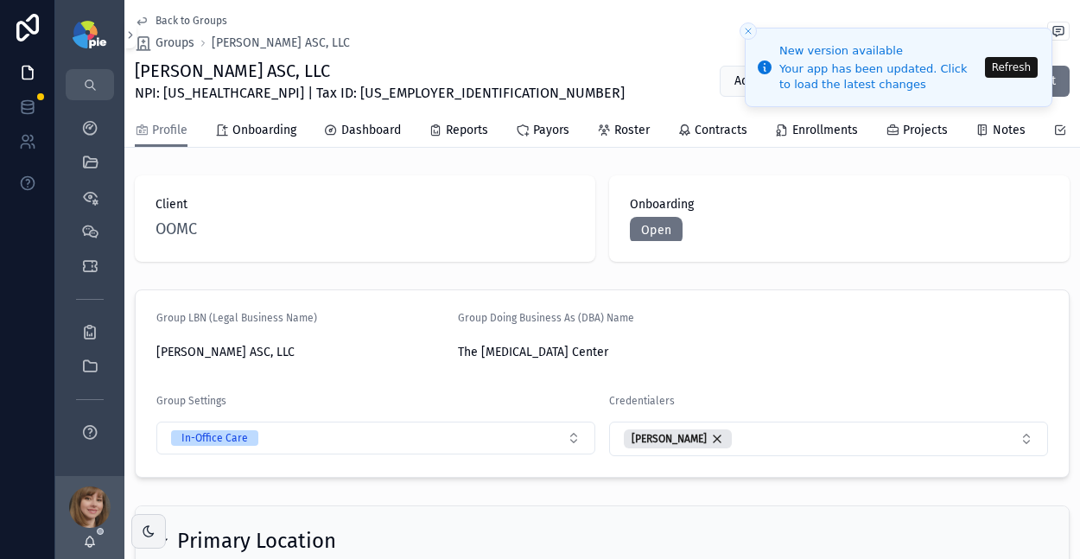
click at [1004, 63] on button "Refresh" at bounding box center [1011, 67] width 53 height 21
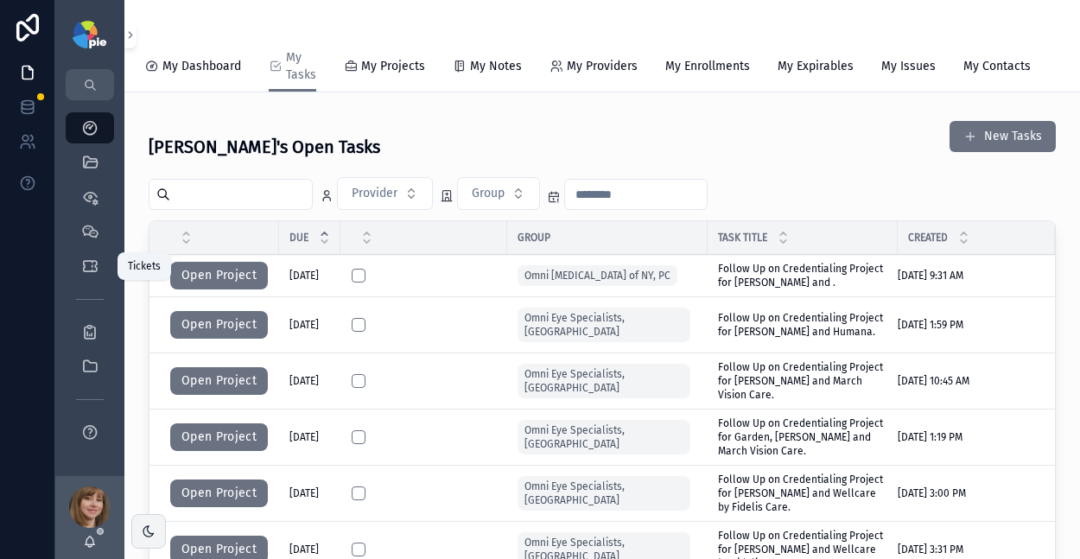
click at [82, 264] on icon "scrollable content" at bounding box center [89, 266] width 17 height 17
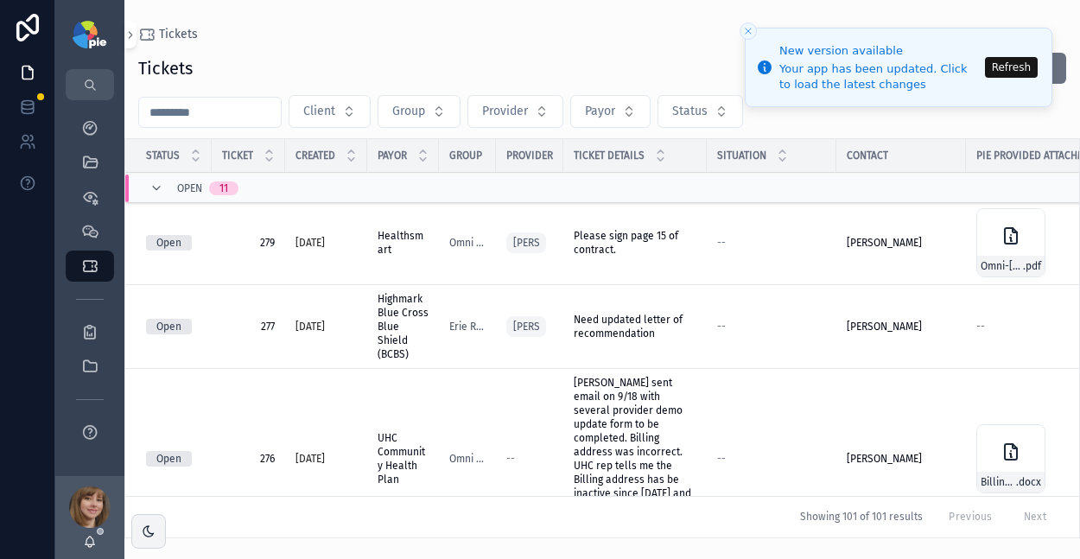
click at [1005, 68] on button "Refresh" at bounding box center [1011, 67] width 53 height 21
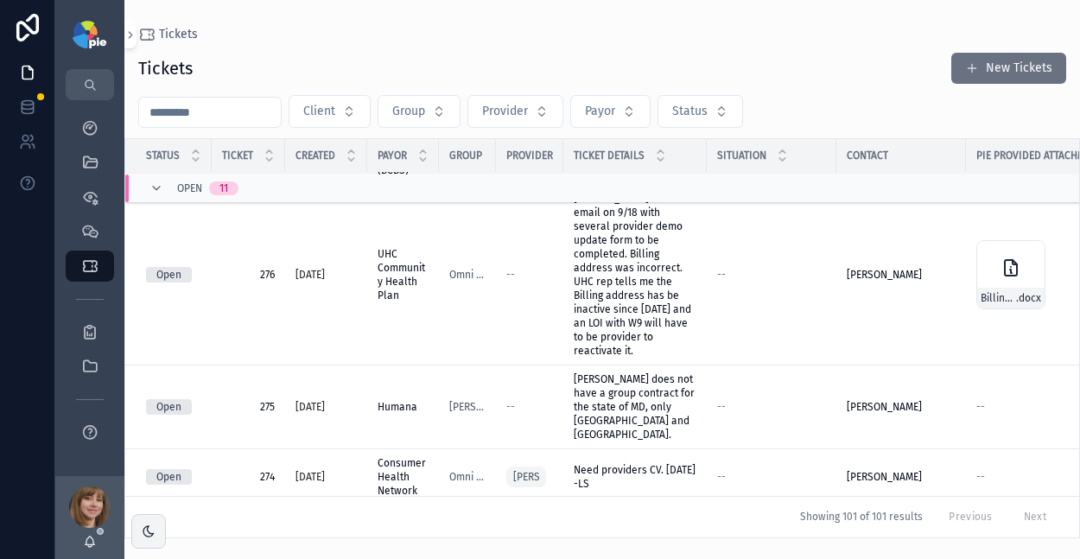
scroll to position [207, 0]
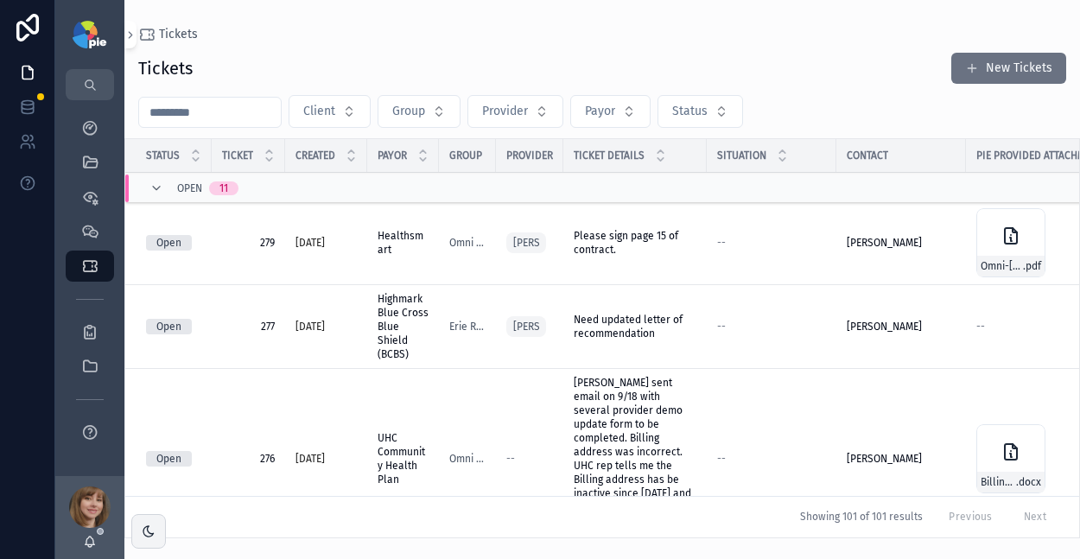
click at [1039, 67] on button "New Tickets" at bounding box center [1009, 68] width 115 height 31
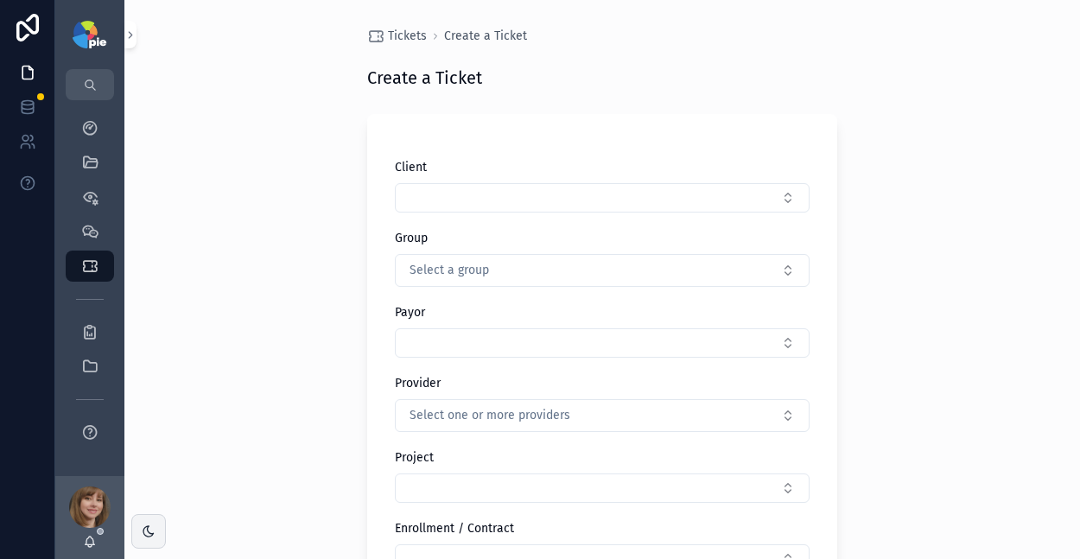
click at [551, 263] on button "Select a group" at bounding box center [602, 270] width 415 height 33
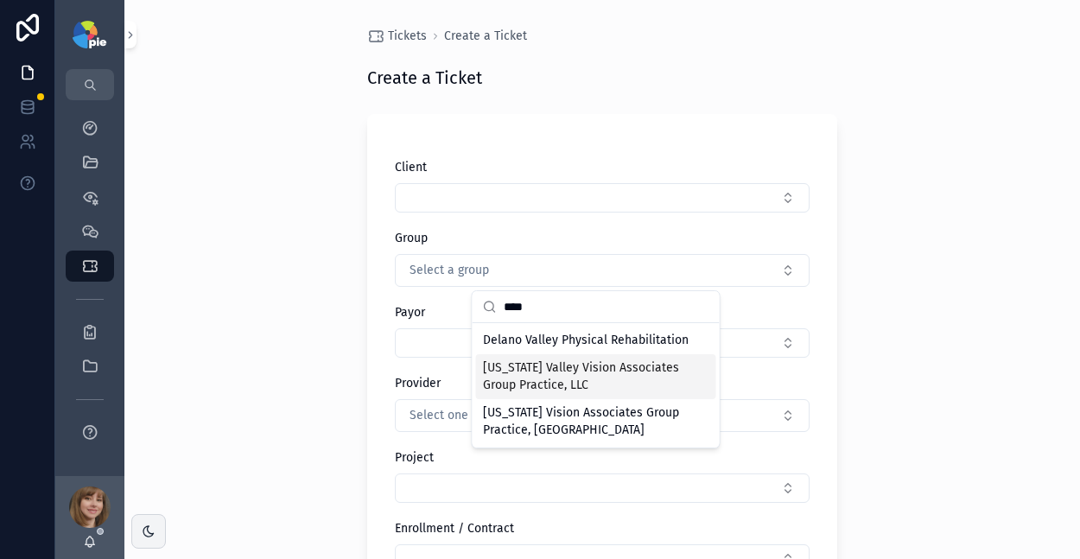
type input "****"
click at [552, 377] on span "[US_STATE] Valley Vision Associates Group Practice, LLC" at bounding box center [586, 377] width 206 height 35
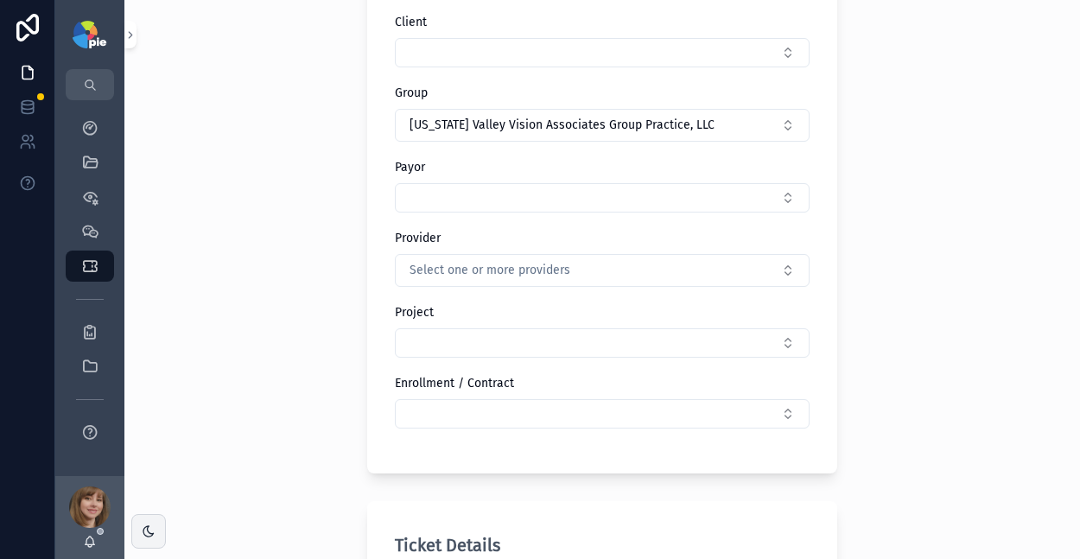
scroll to position [153, 0]
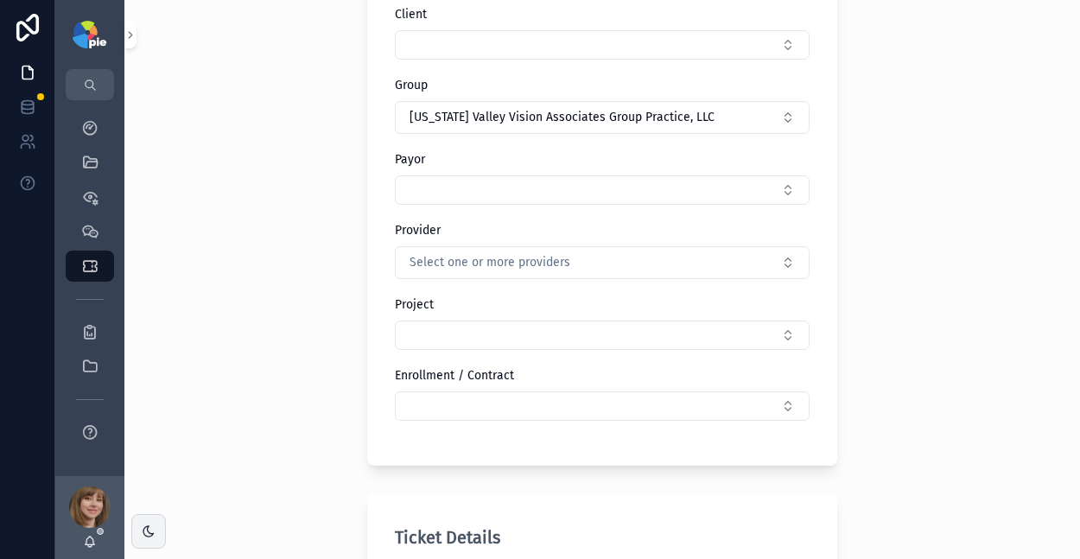
click at [436, 263] on span "Select one or more providers" at bounding box center [490, 262] width 161 height 17
type input "****"
click at [510, 328] on span "[PERSON_NAME]" at bounding box center [528, 332] width 90 height 17
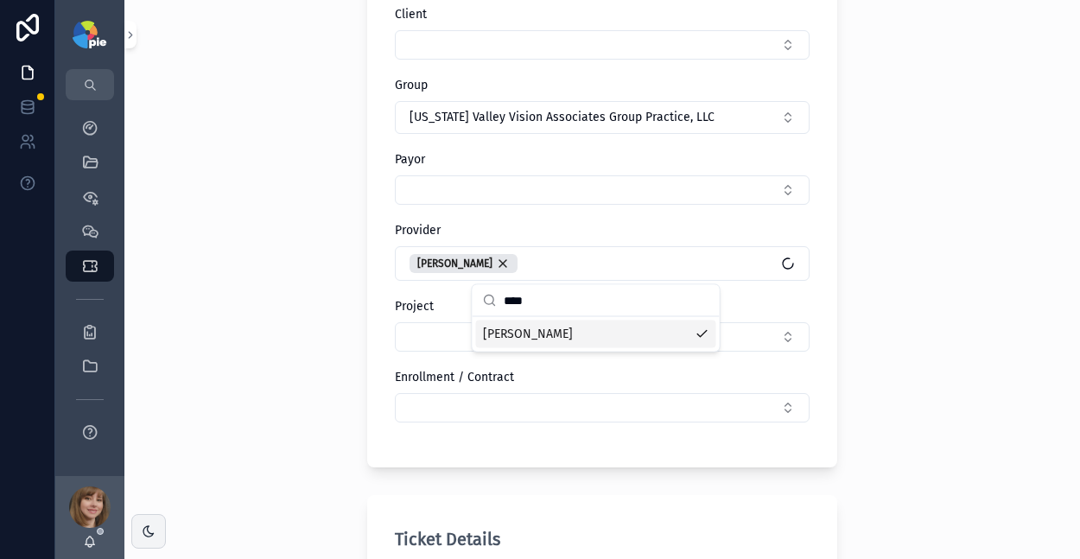
click at [301, 330] on div "Tickets Create a Ticket Create a Ticket Client Group Delaware Valley Vision Ass…" at bounding box center [602, 126] width 956 height 559
click at [436, 195] on button "Select Button" at bounding box center [602, 189] width 415 height 29
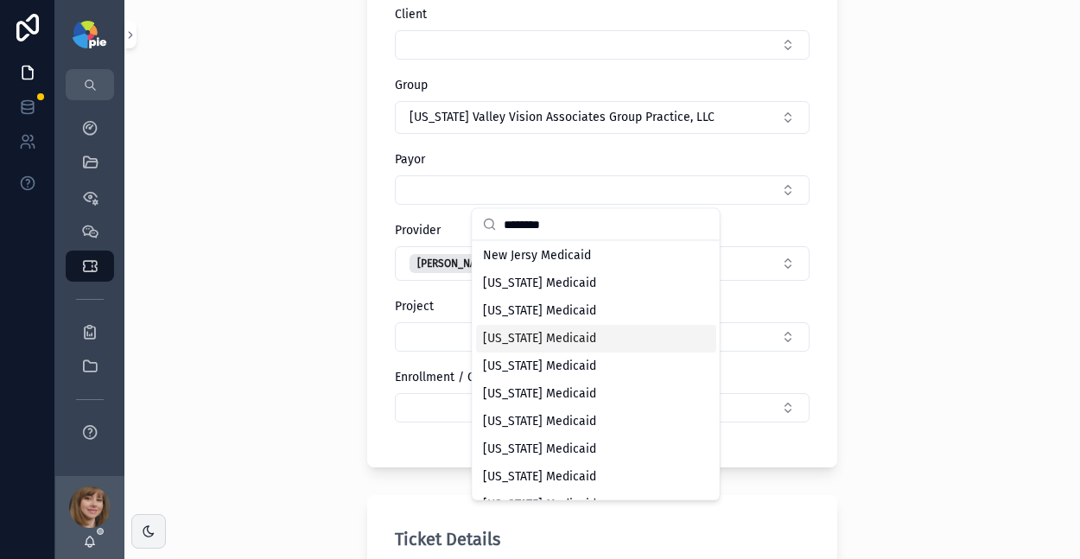
scroll to position [1023, 0]
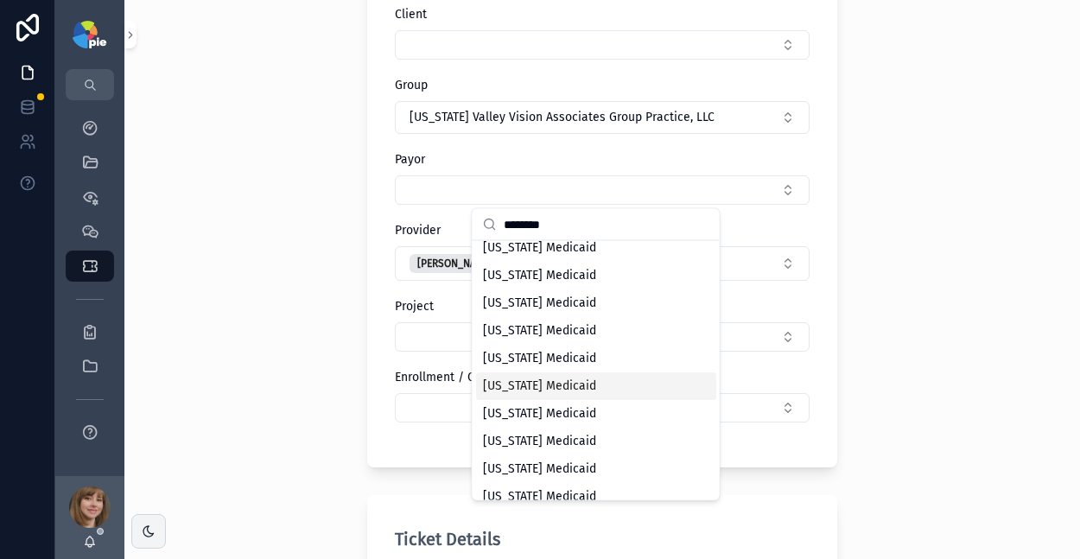
type input "********"
click at [602, 392] on div "Pennsylvania Medicaid" at bounding box center [596, 387] width 240 height 28
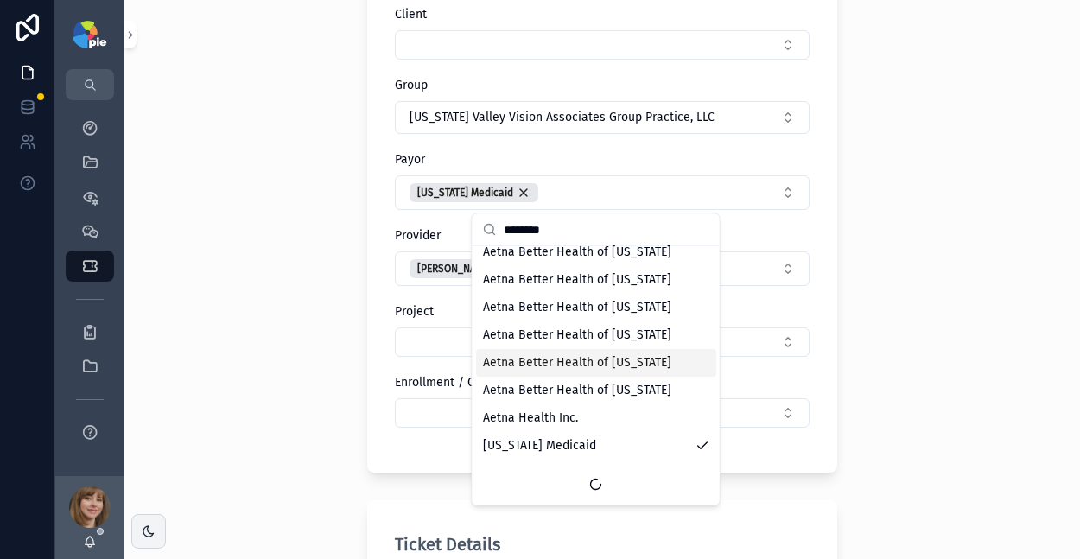
scroll to position [0, 0]
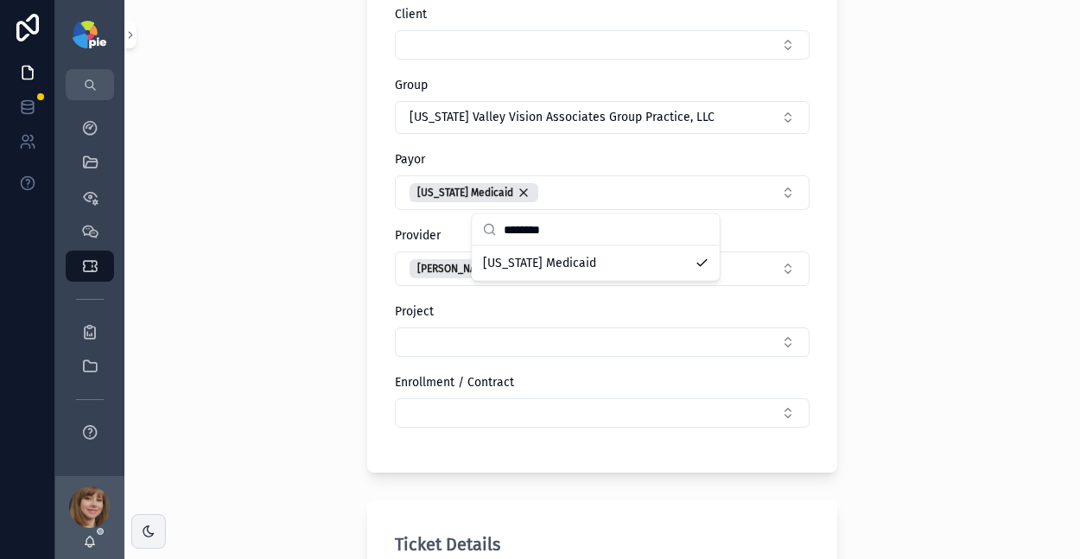
click at [304, 363] on div "Tickets Create a Ticket Create a Ticket Client Group Delaware Valley Vision Ass…" at bounding box center [602, 126] width 956 height 559
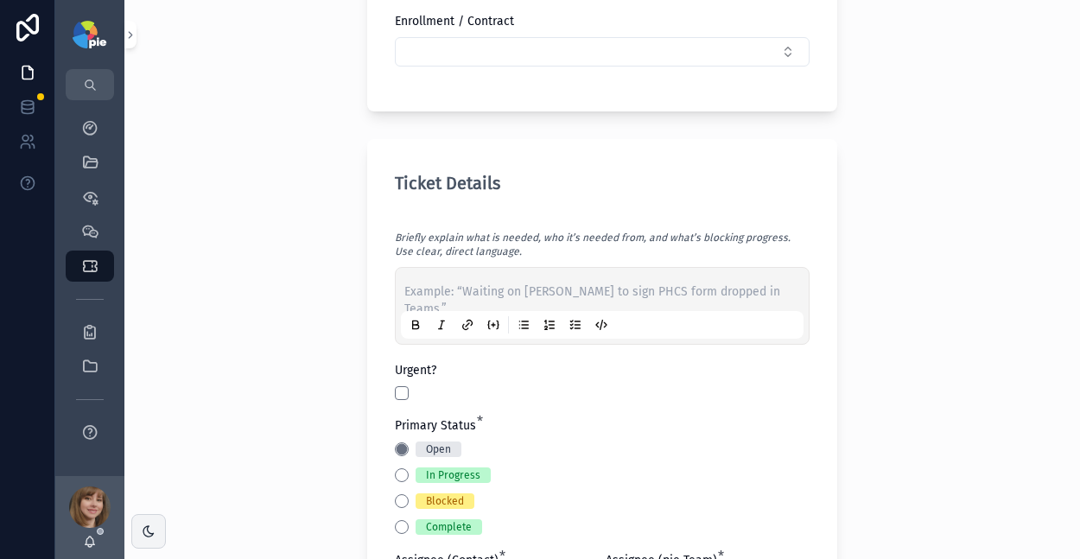
scroll to position [556, 0]
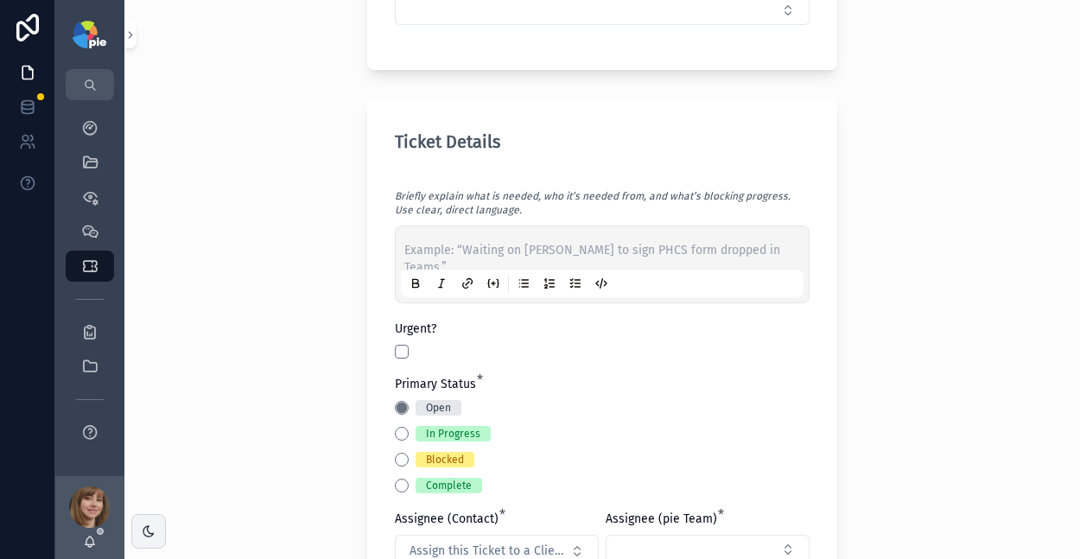
click at [425, 249] on p "scrollable content" at bounding box center [606, 250] width 403 height 17
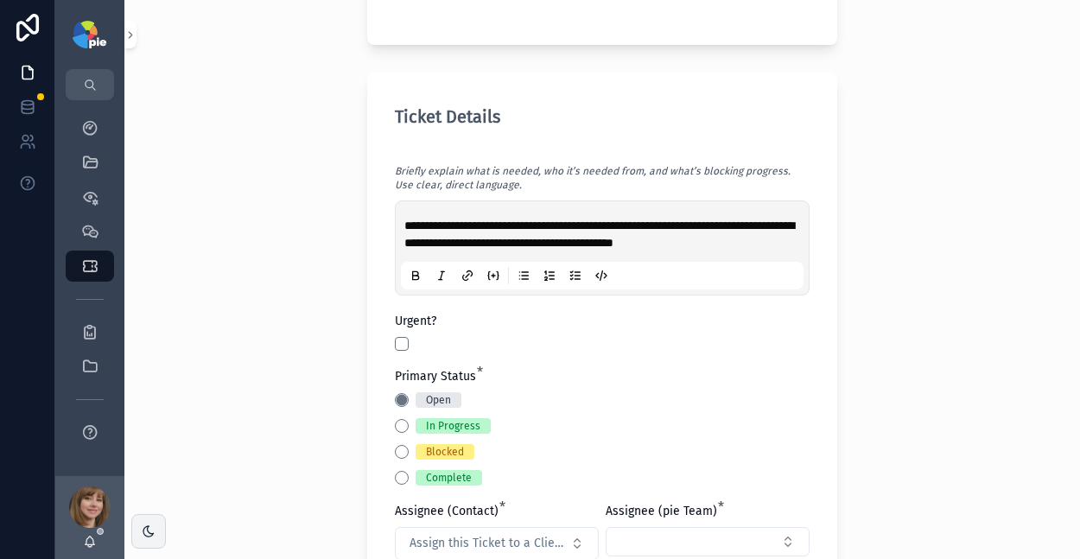
scroll to position [583, 0]
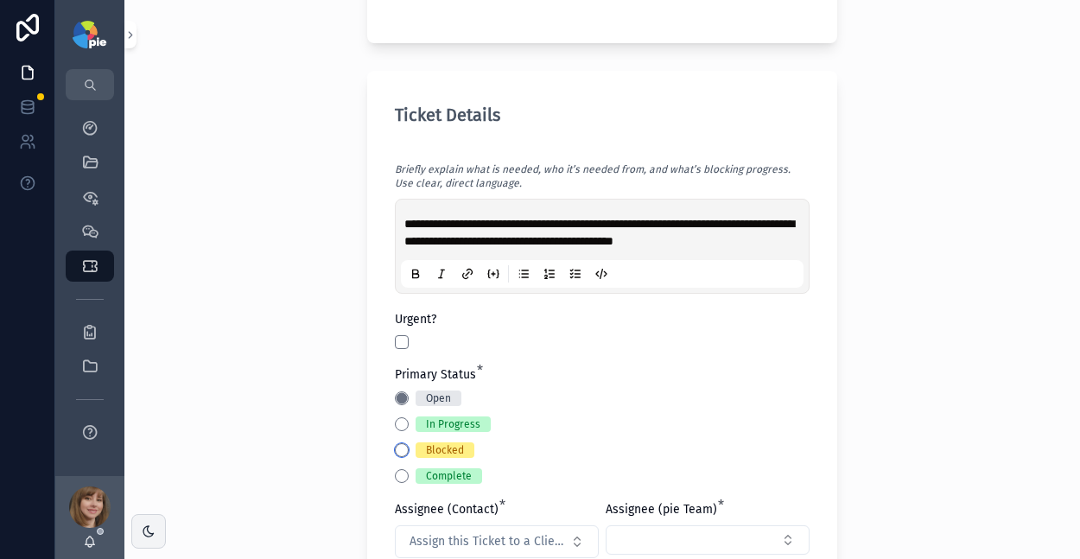
click at [395, 447] on button "Blocked" at bounding box center [402, 450] width 14 height 14
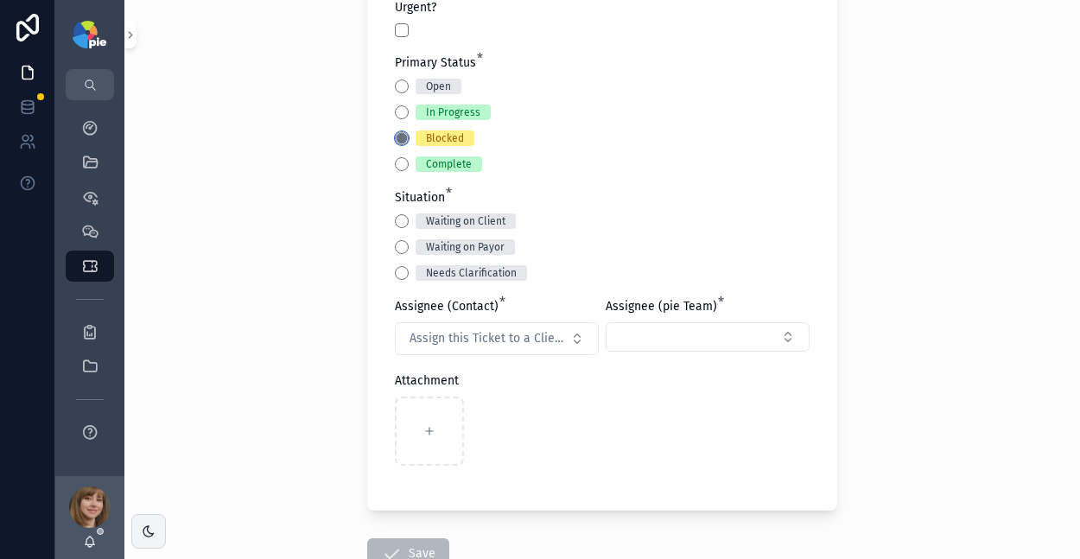
scroll to position [953, 0]
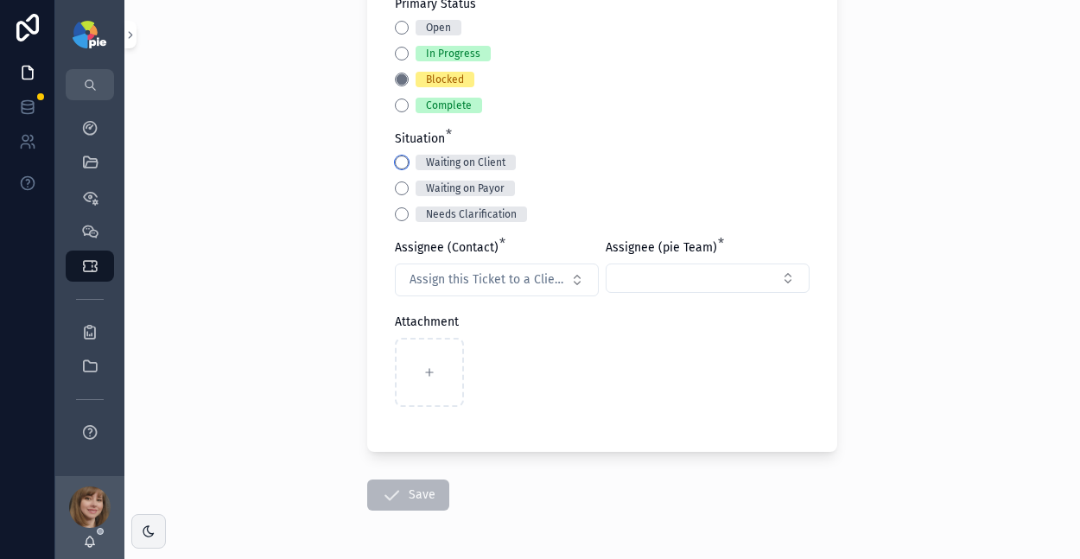
click at [395, 163] on button "Waiting on Client" at bounding box center [402, 163] width 14 height 14
click at [465, 265] on button "Assign this Ticket to a Client Contact" at bounding box center [497, 280] width 204 height 33
type input "***"
click at [922, 256] on div "**********" at bounding box center [602, 279] width 956 height 559
click at [538, 269] on button "Assign this Ticket to a Client Contact" at bounding box center [497, 280] width 204 height 33
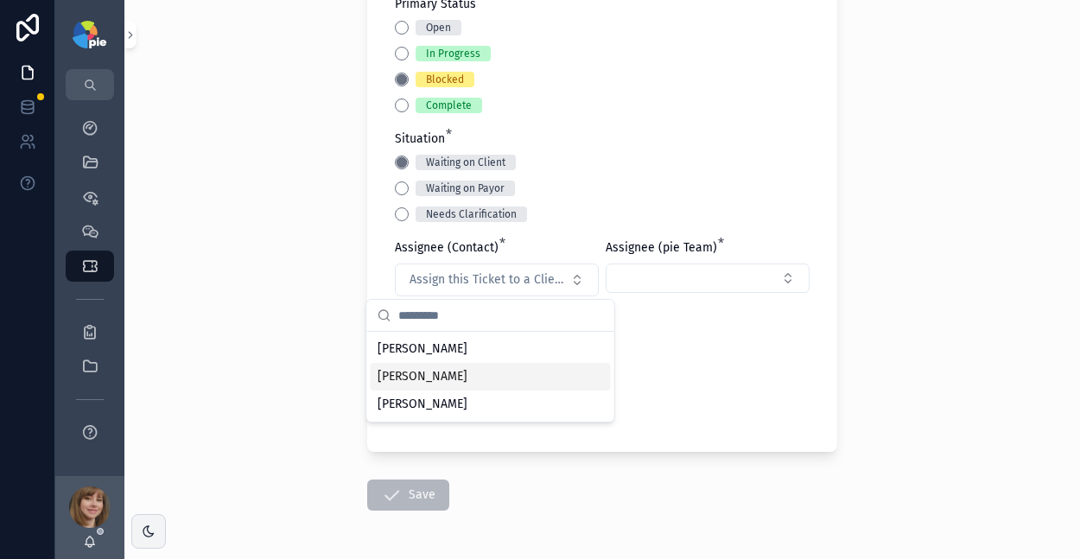
click at [491, 373] on div "[PERSON_NAME]" at bounding box center [491, 377] width 240 height 28
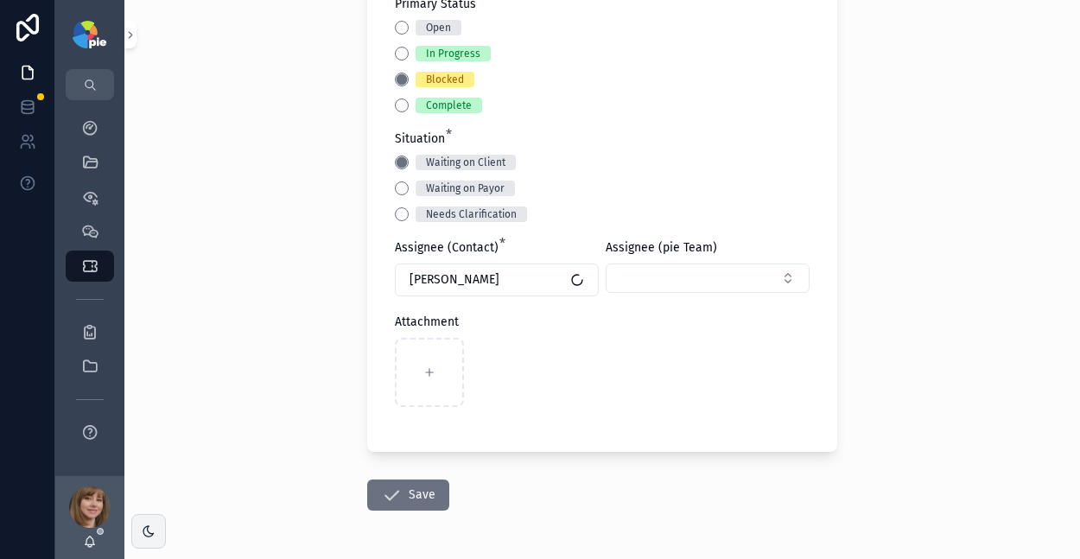
click at [653, 261] on div "Assignee (pie Team)" at bounding box center [708, 267] width 204 height 57
click at [658, 268] on button "Select Button" at bounding box center [708, 278] width 204 height 29
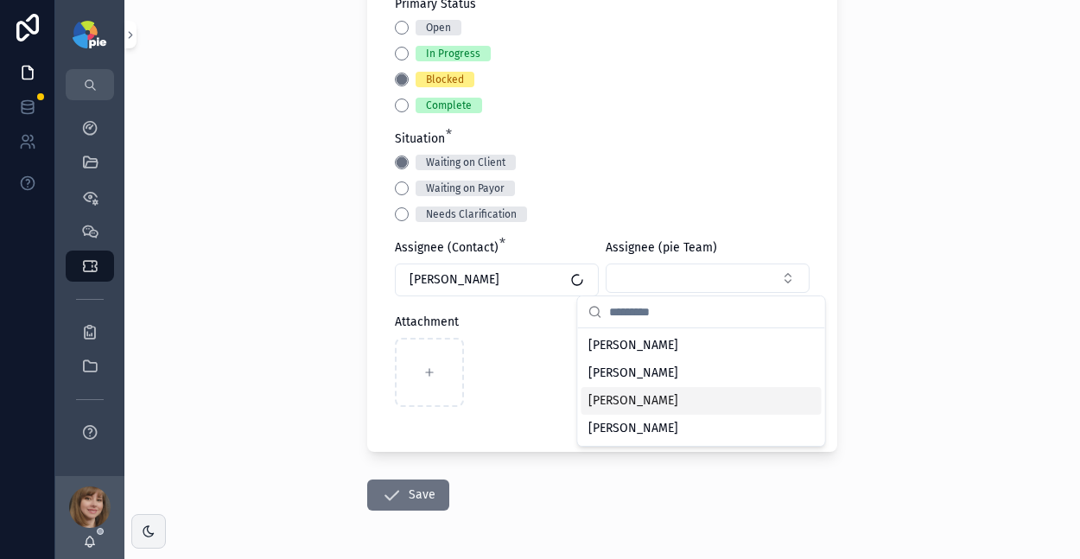
click at [667, 393] on span "[PERSON_NAME]" at bounding box center [634, 400] width 90 height 17
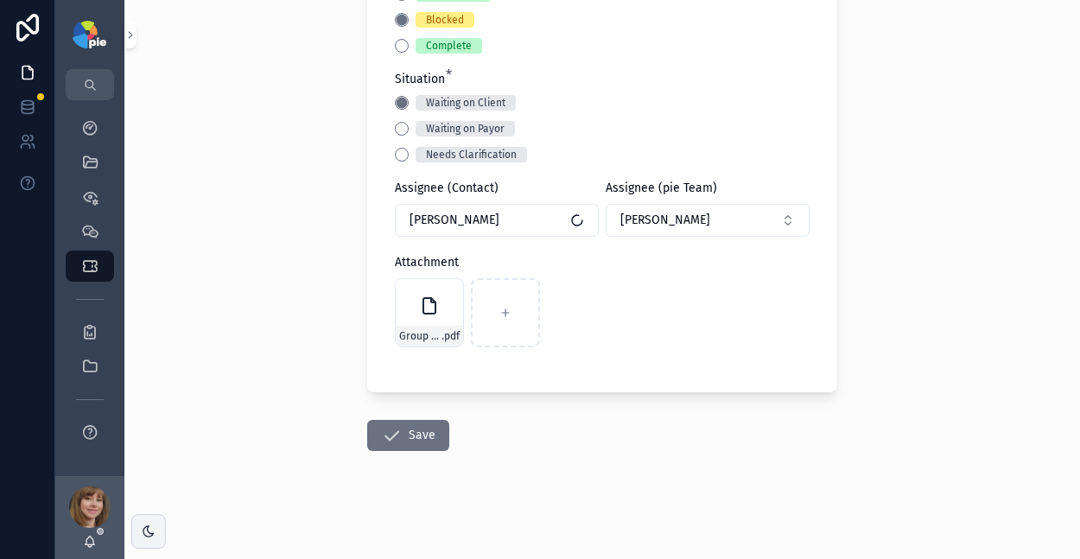
scroll to position [1011, 0]
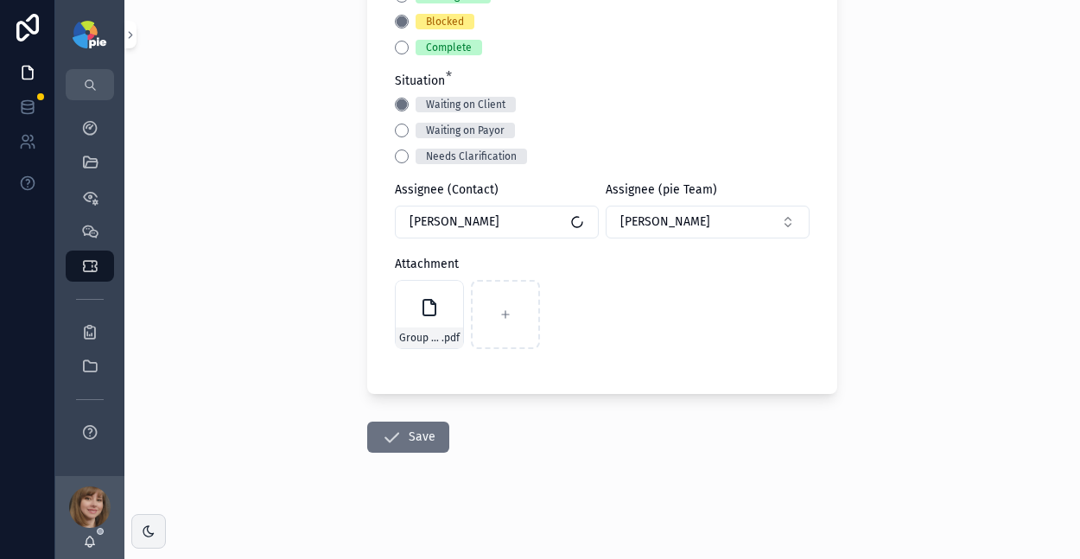
click at [405, 433] on button "Save" at bounding box center [408, 437] width 82 height 31
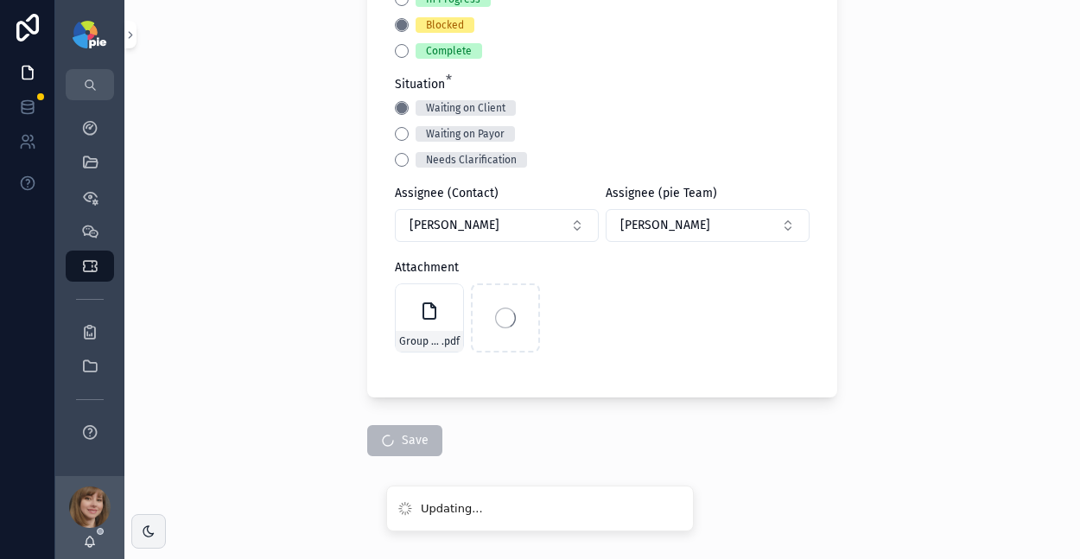
scroll to position [998, 0]
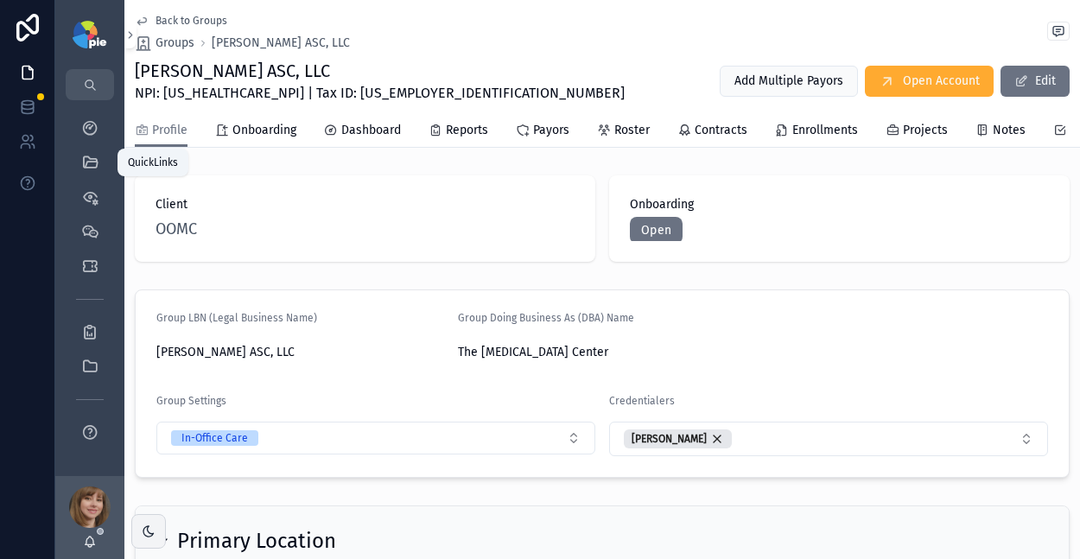
click at [89, 157] on icon "scrollable content" at bounding box center [89, 162] width 17 height 17
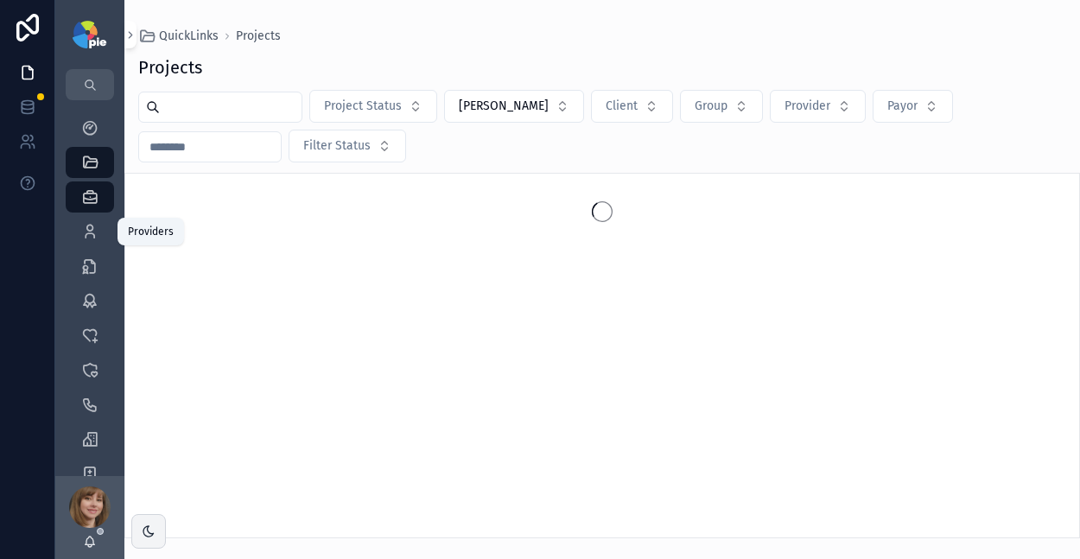
drag, startPoint x: 92, startPoint y: 230, endPoint x: 107, endPoint y: 212, distance: 23.9
click at [92, 229] on icon "scrollable content" at bounding box center [89, 231] width 17 height 17
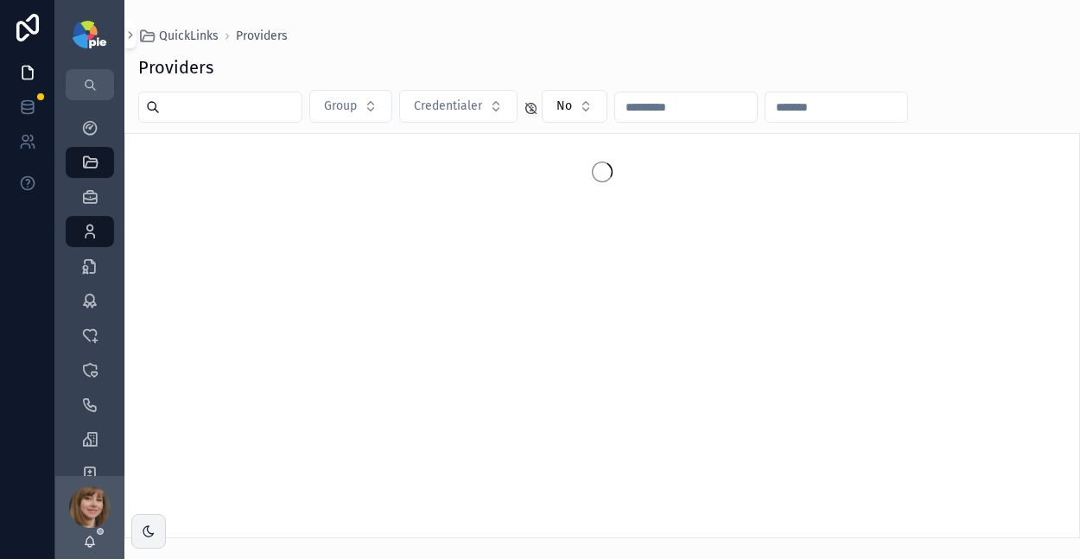
click at [203, 101] on input "scrollable content" at bounding box center [231, 107] width 142 height 24
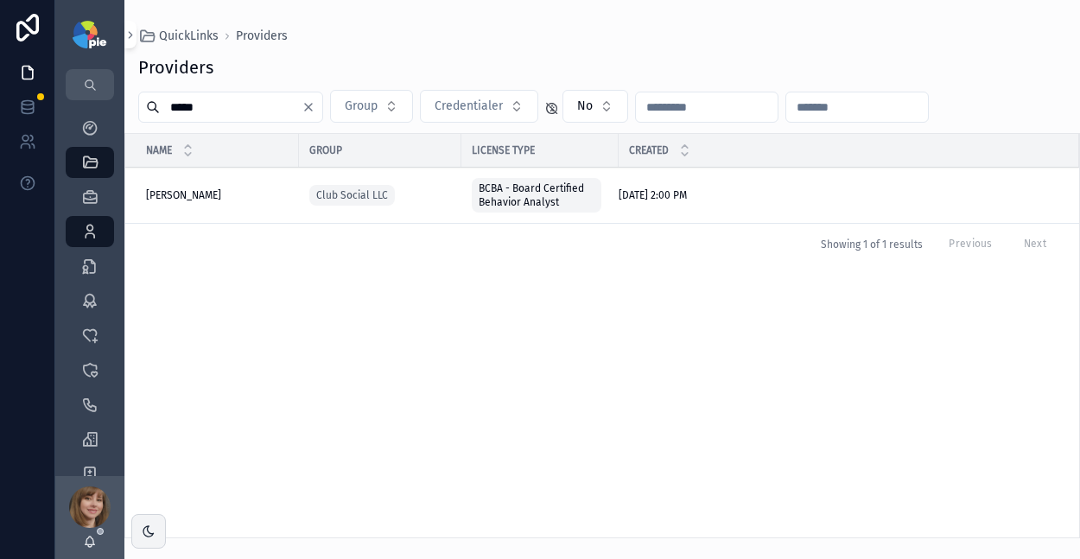
type input "*****"
click at [178, 197] on span "[PERSON_NAME]" at bounding box center [183, 195] width 75 height 14
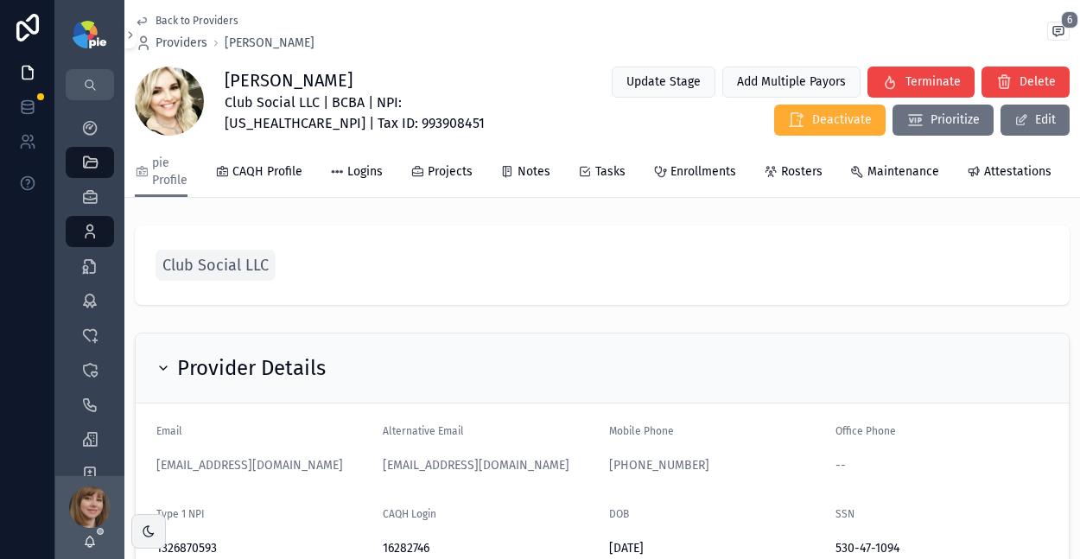
click at [671, 166] on span "Enrollments" at bounding box center [704, 171] width 66 height 17
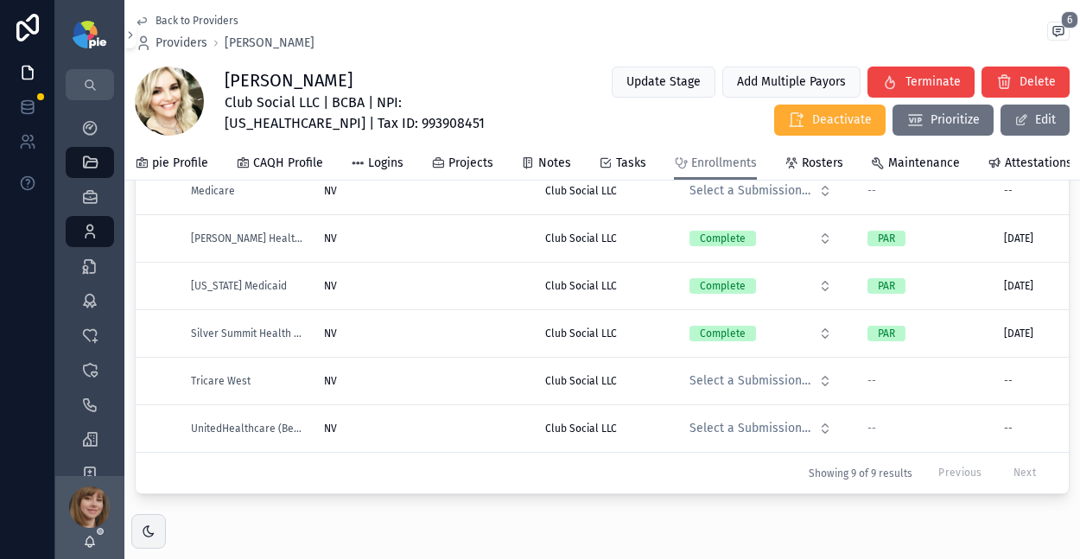
scroll to position [293, 0]
click at [506, 375] on div "NV NV" at bounding box center [424, 381] width 201 height 14
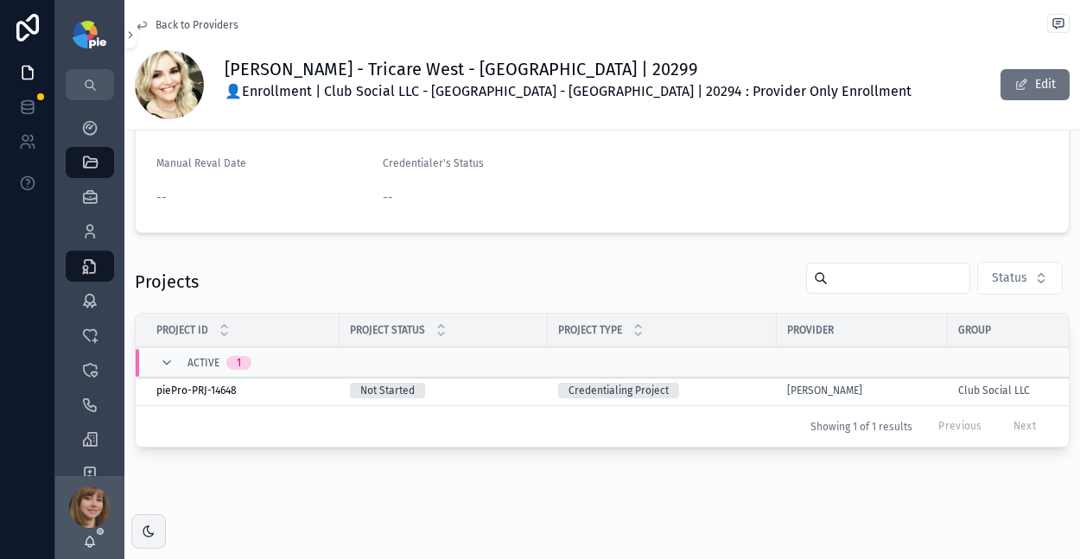
scroll to position [258, 0]
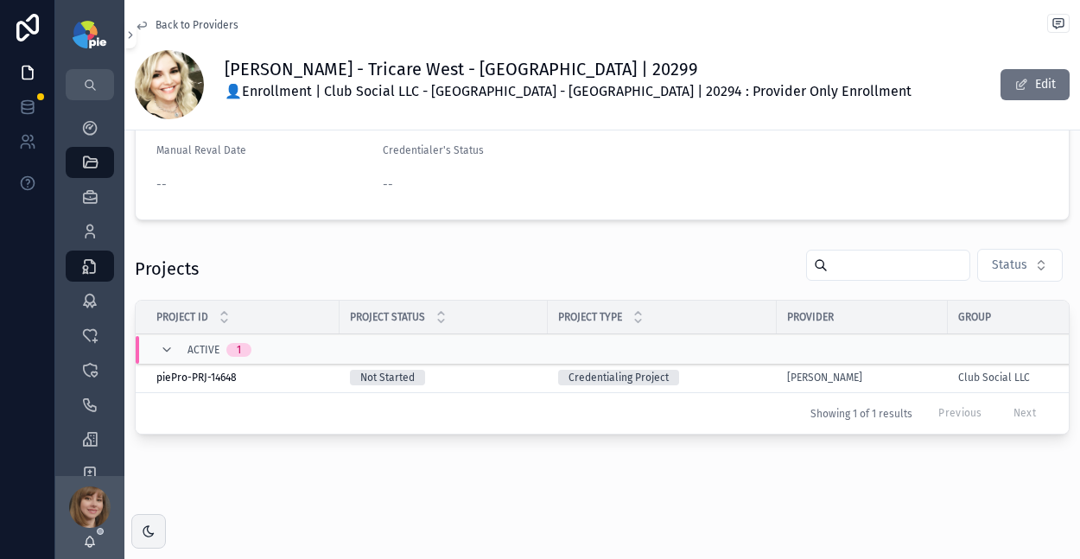
click at [720, 370] on div "Credentialing Project" at bounding box center [662, 378] width 208 height 16
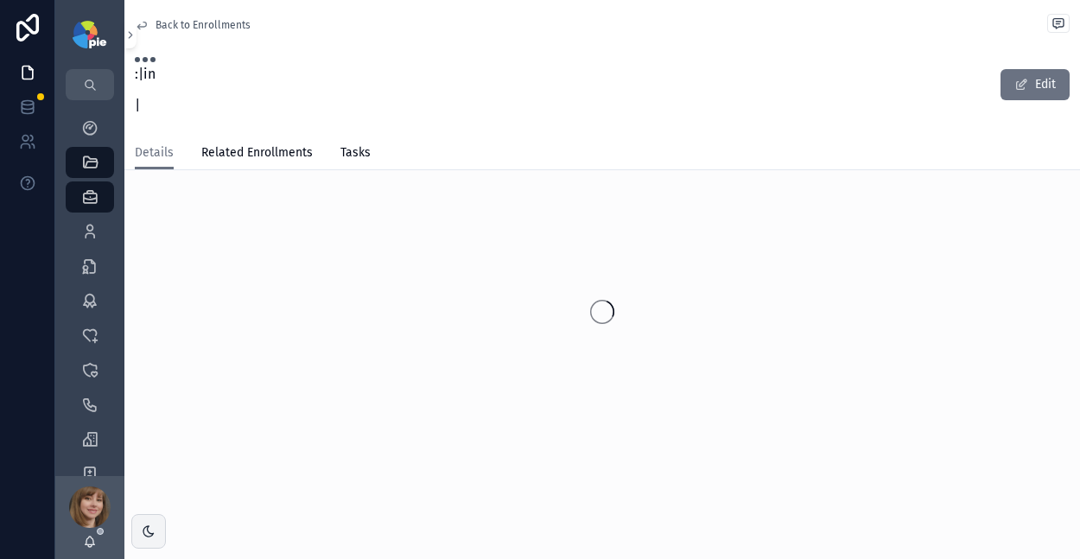
scroll to position [15, 0]
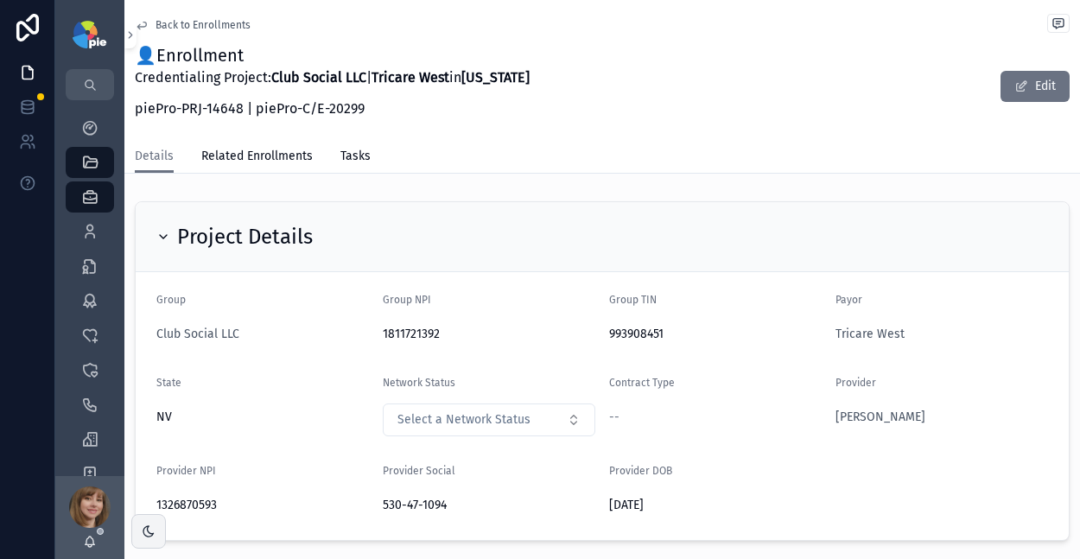
click at [199, 27] on span "Back to Enrollments" at bounding box center [203, 25] width 95 height 14
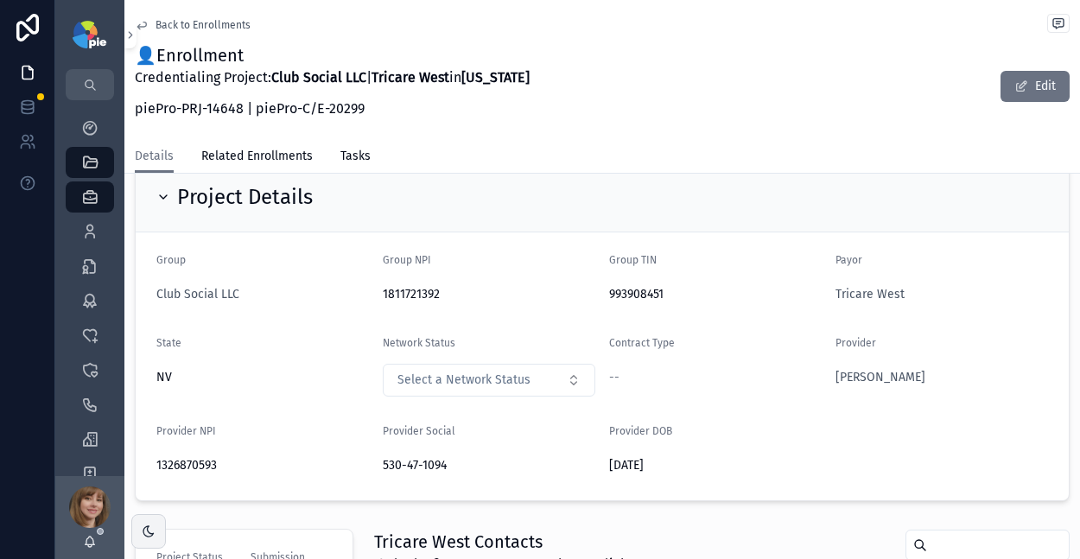
scroll to position [41, 0]
click at [162, 27] on span "Back to Enrollments" at bounding box center [203, 25] width 95 height 14
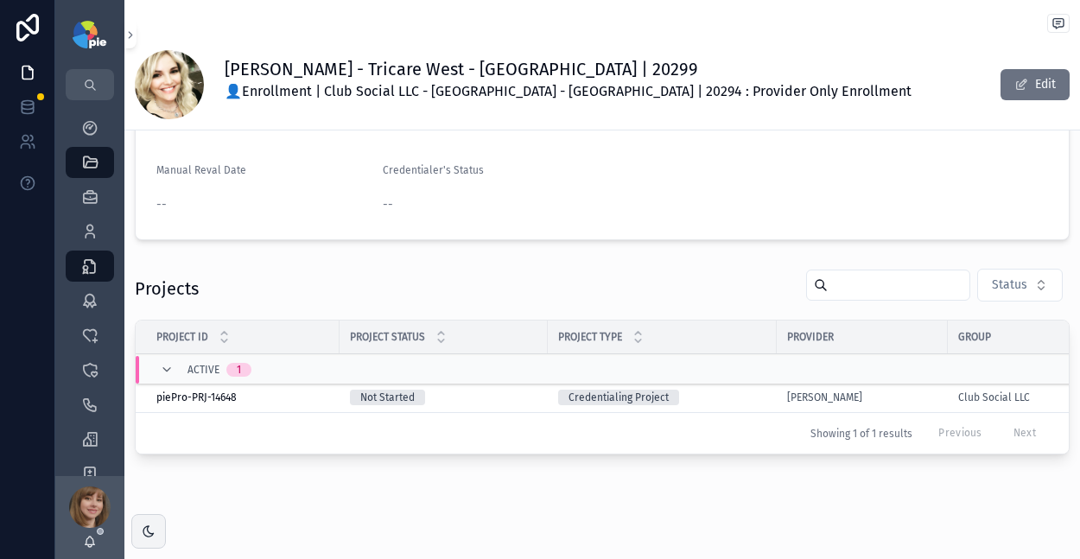
scroll to position [255, 0]
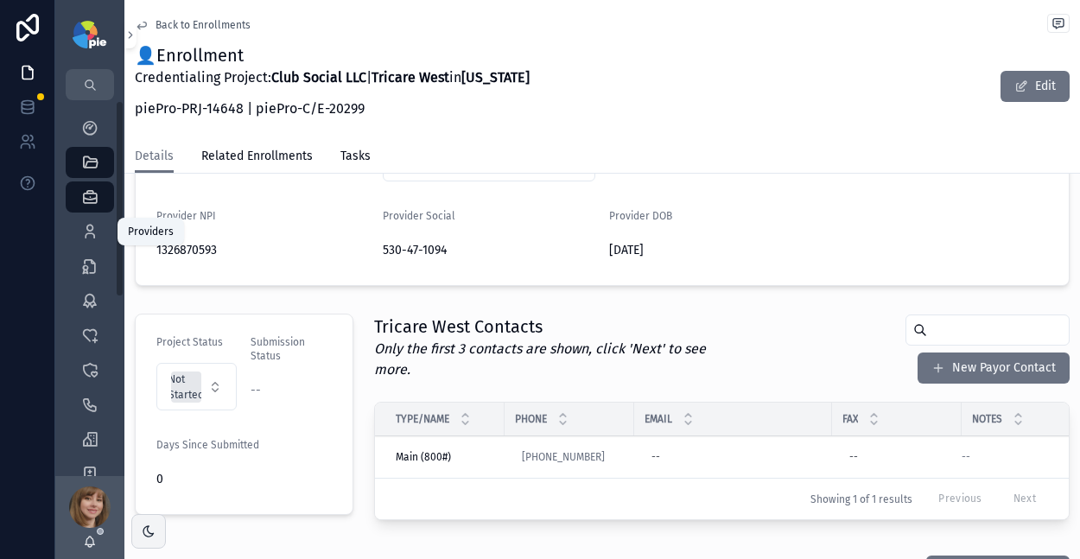
click at [95, 225] on icon "scrollable content" at bounding box center [89, 231] width 17 height 17
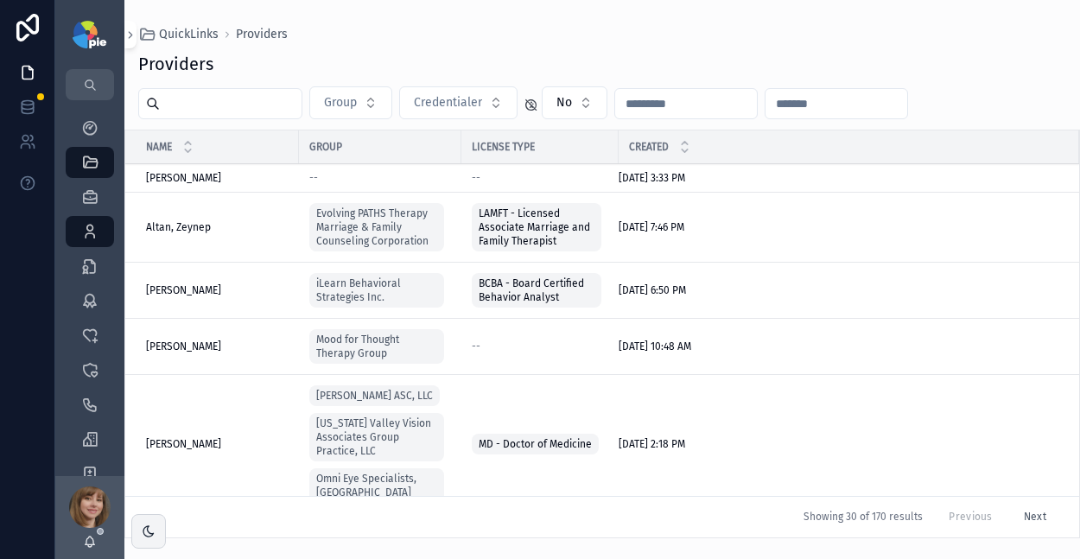
click at [232, 99] on input "scrollable content" at bounding box center [231, 104] width 142 height 24
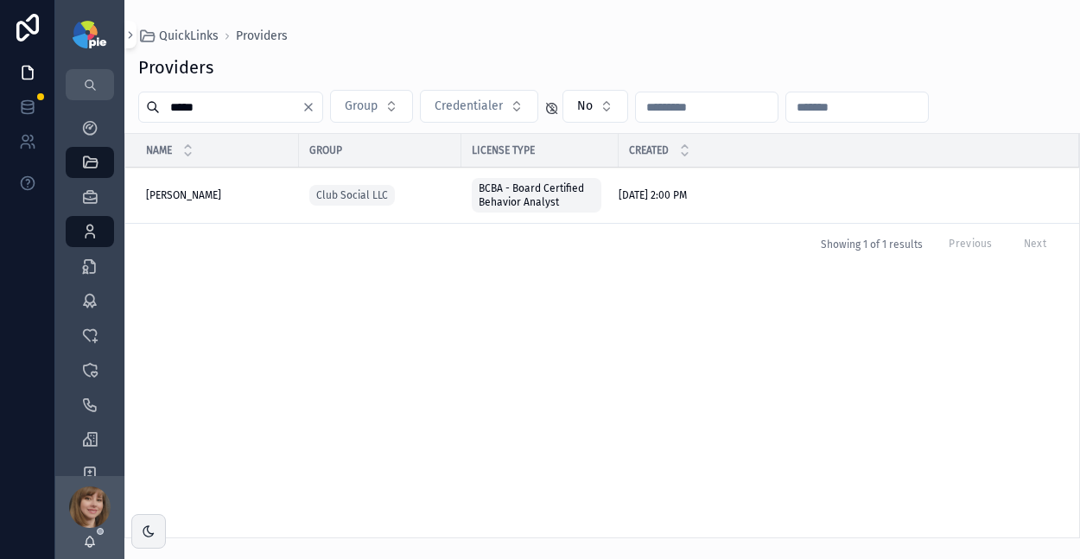
type input "*****"
click at [220, 194] on div "[PERSON_NAME] [PERSON_NAME]" at bounding box center [217, 195] width 143 height 14
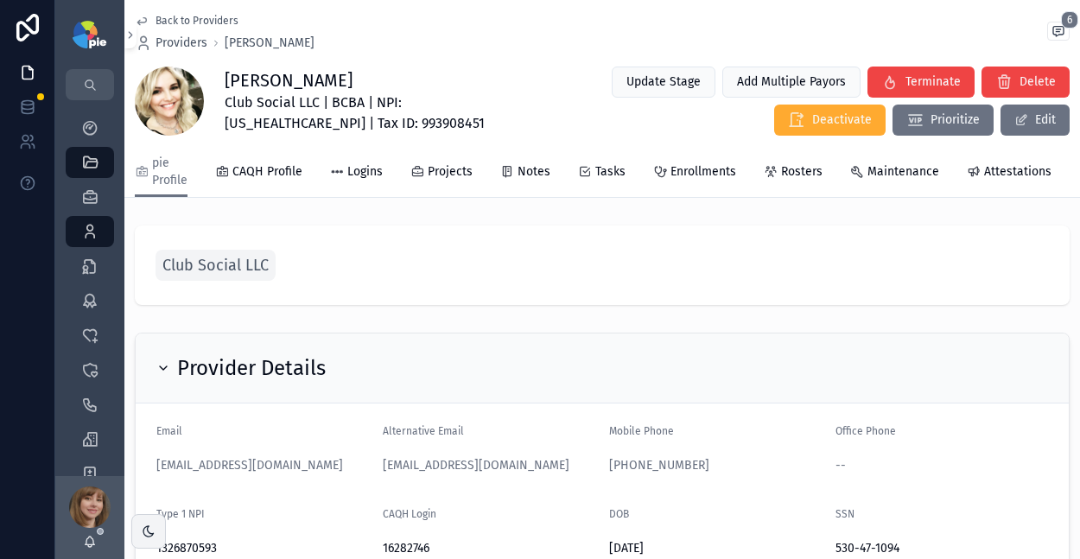
click at [671, 170] on span "Enrollments" at bounding box center [704, 171] width 66 height 17
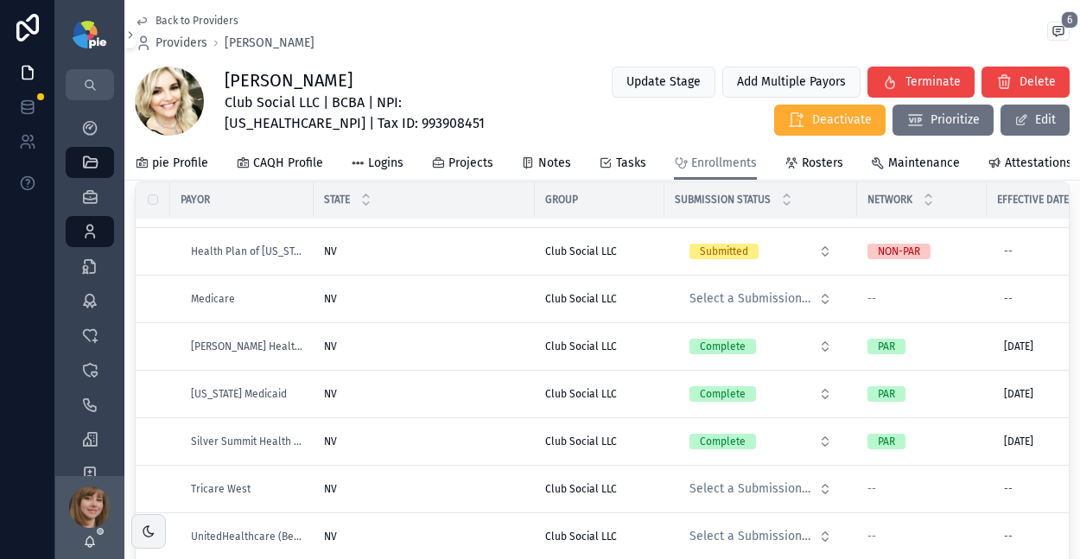
scroll to position [97, 0]
click at [489, 298] on div "NV NV" at bounding box center [424, 299] width 201 height 14
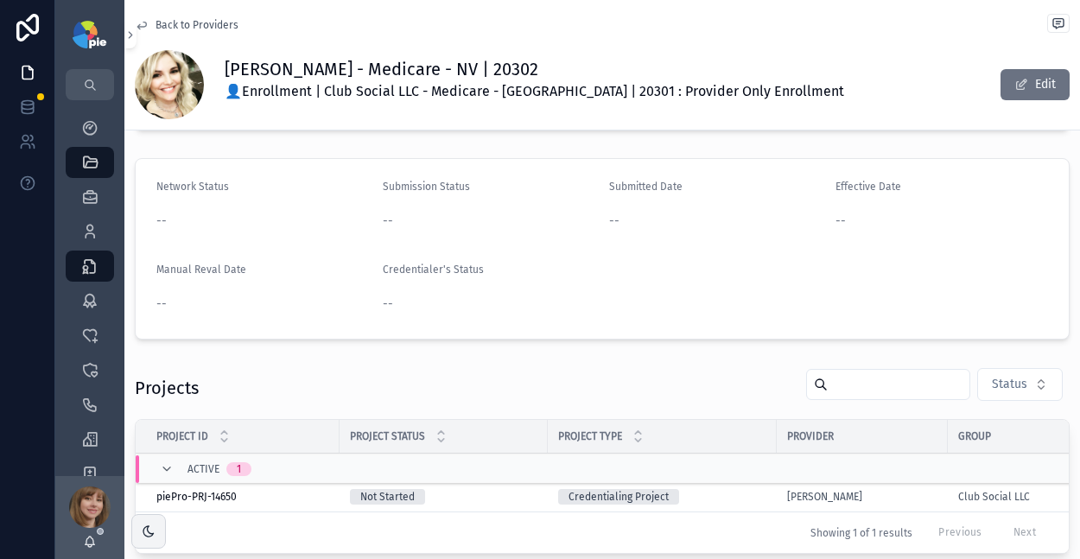
scroll to position [247, 0]
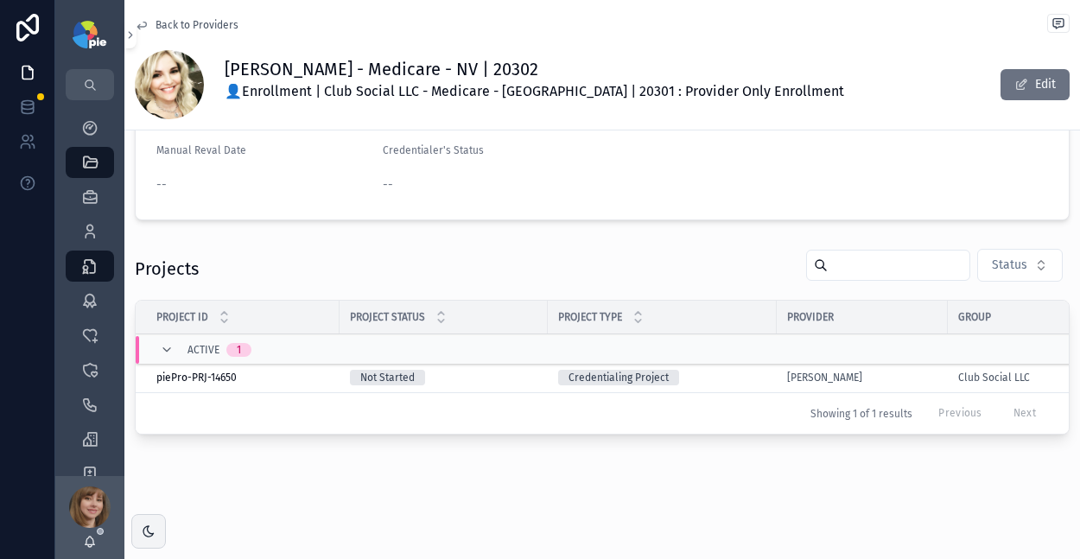
click at [708, 370] on div "Credentialing Project" at bounding box center [662, 378] width 208 height 16
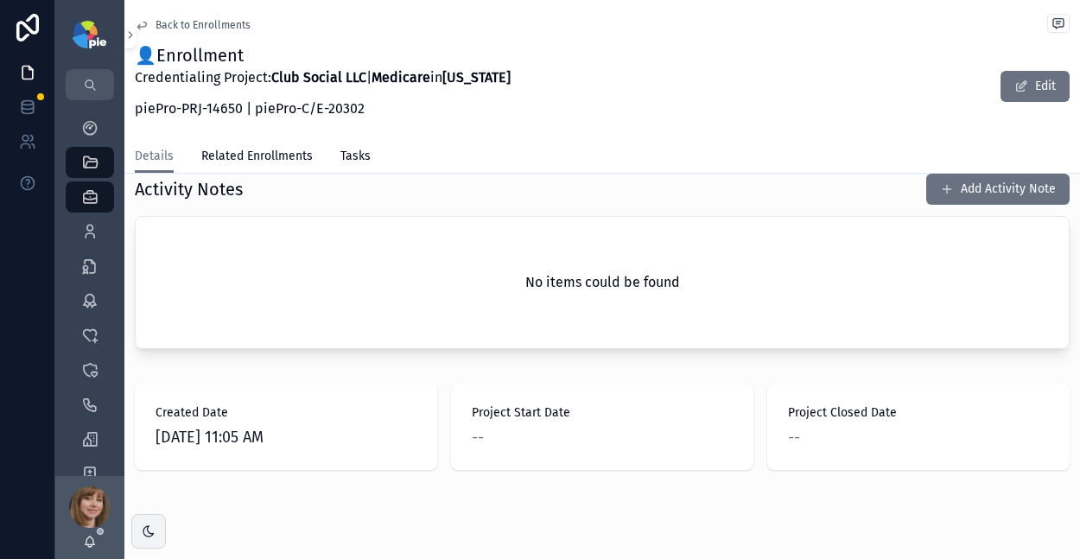
scroll to position [672, 0]
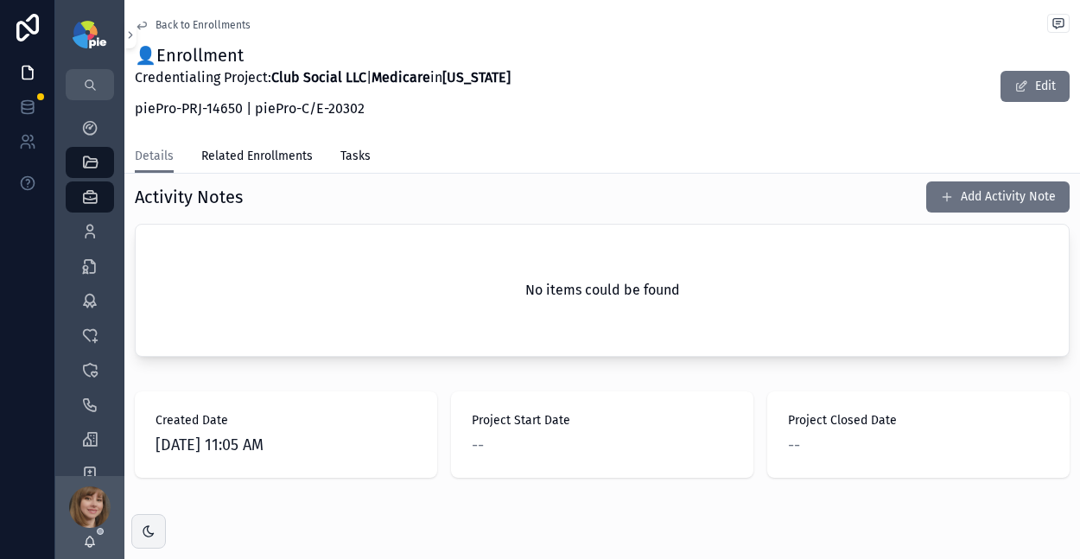
click at [972, 201] on button "Add Activity Note" at bounding box center [998, 197] width 143 height 31
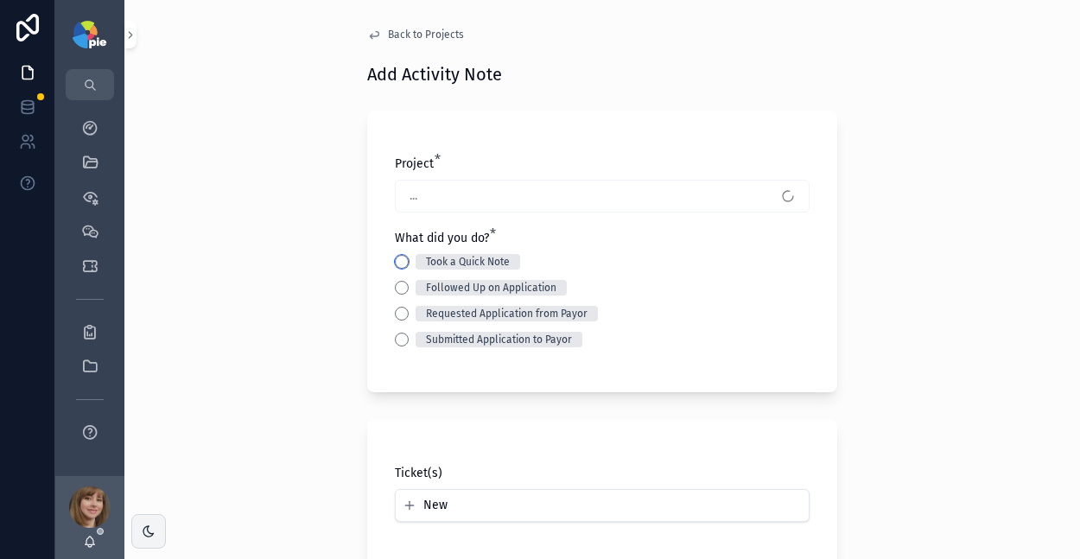
click at [395, 256] on button "Took a Quick Note" at bounding box center [402, 262] width 14 height 14
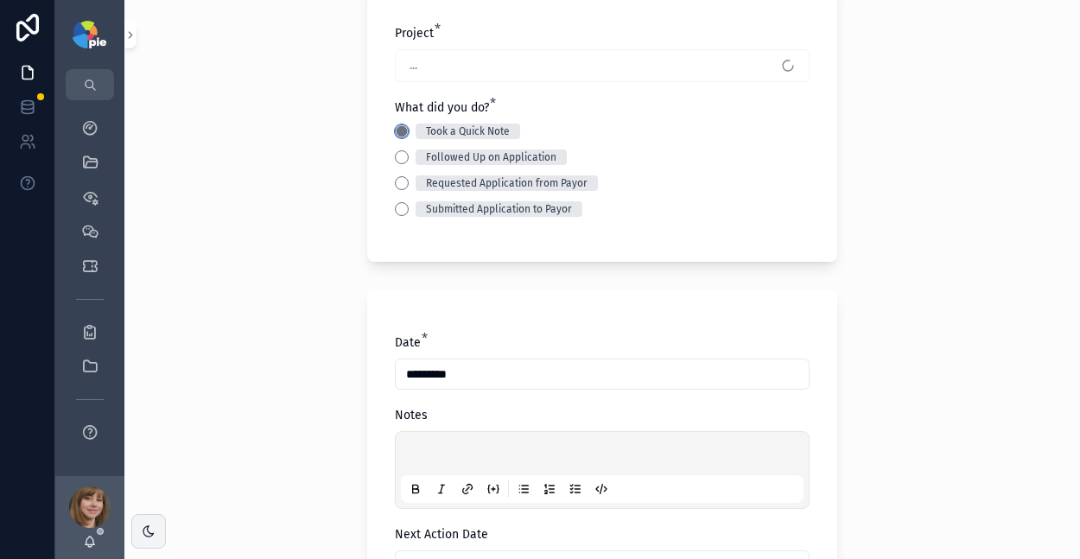
scroll to position [142, 0]
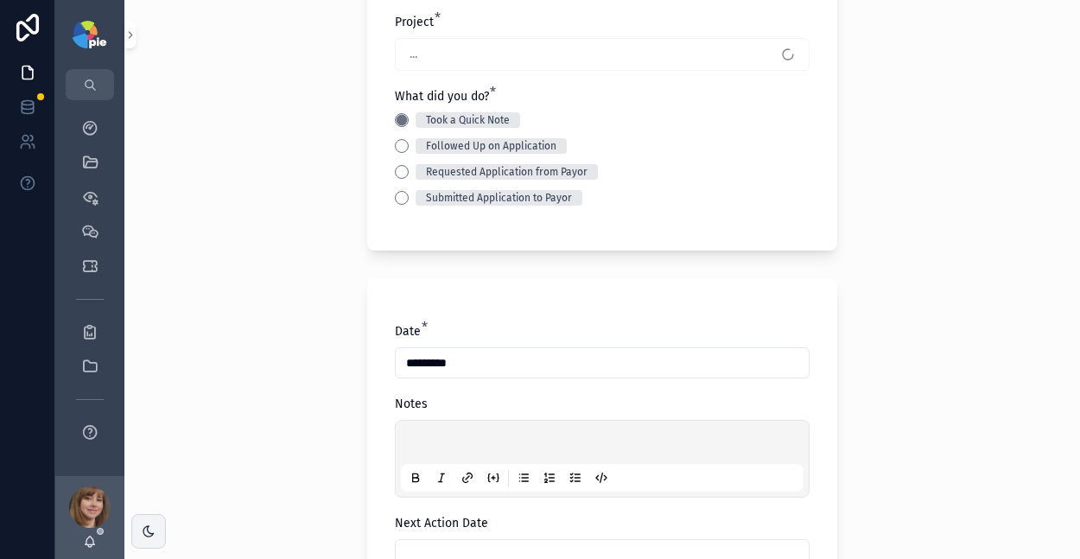
click at [430, 443] on p "scrollable content" at bounding box center [606, 445] width 403 height 17
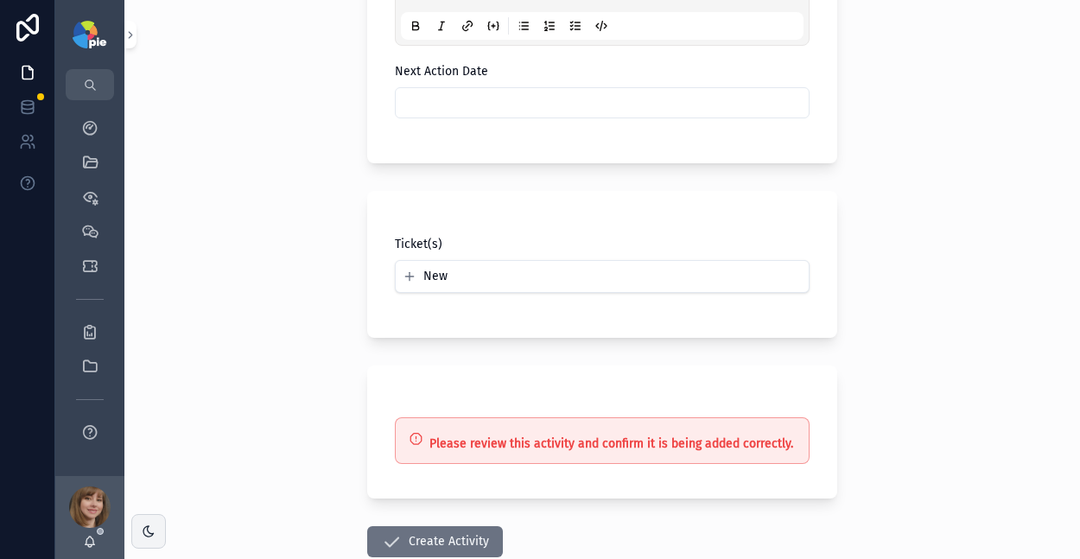
scroll to position [703, 0]
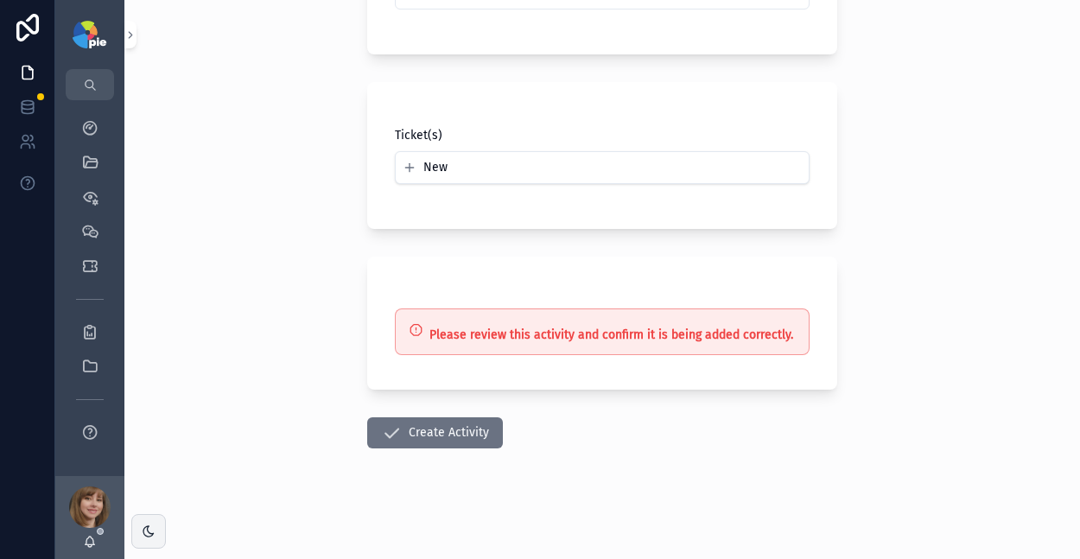
click at [428, 435] on button "Create Activity" at bounding box center [435, 432] width 136 height 31
